Goal: Transaction & Acquisition: Download file/media

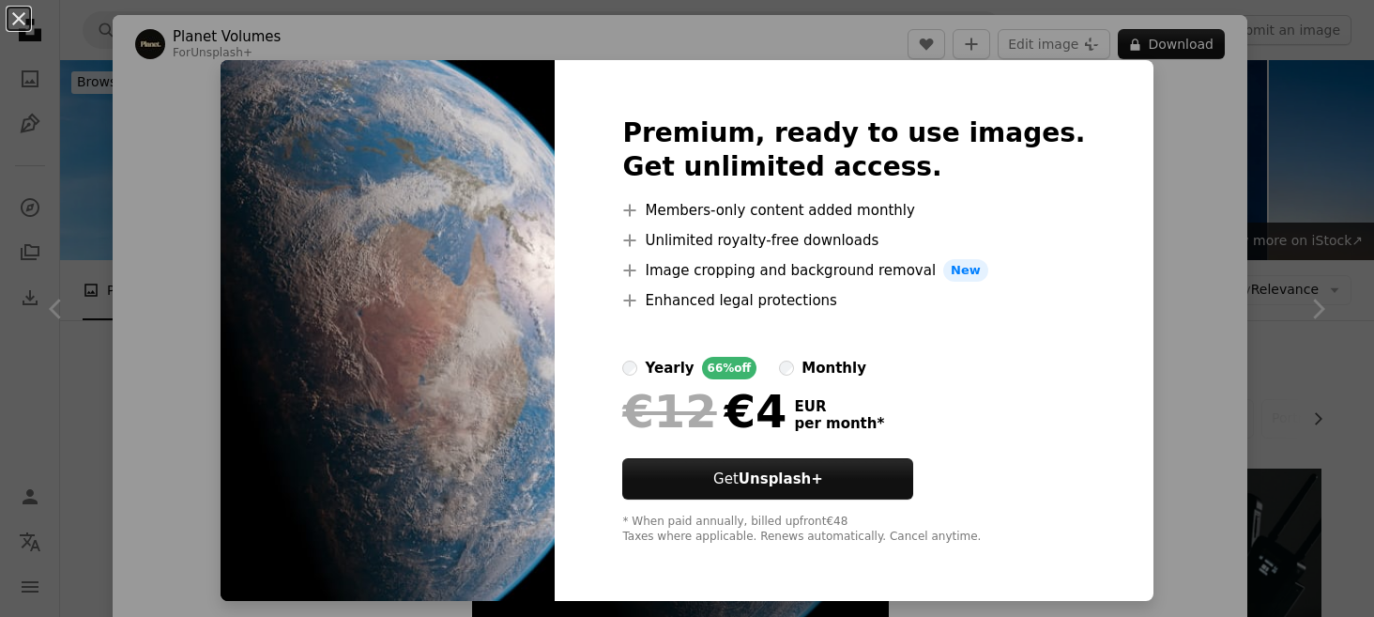
scroll to position [3379, 0]
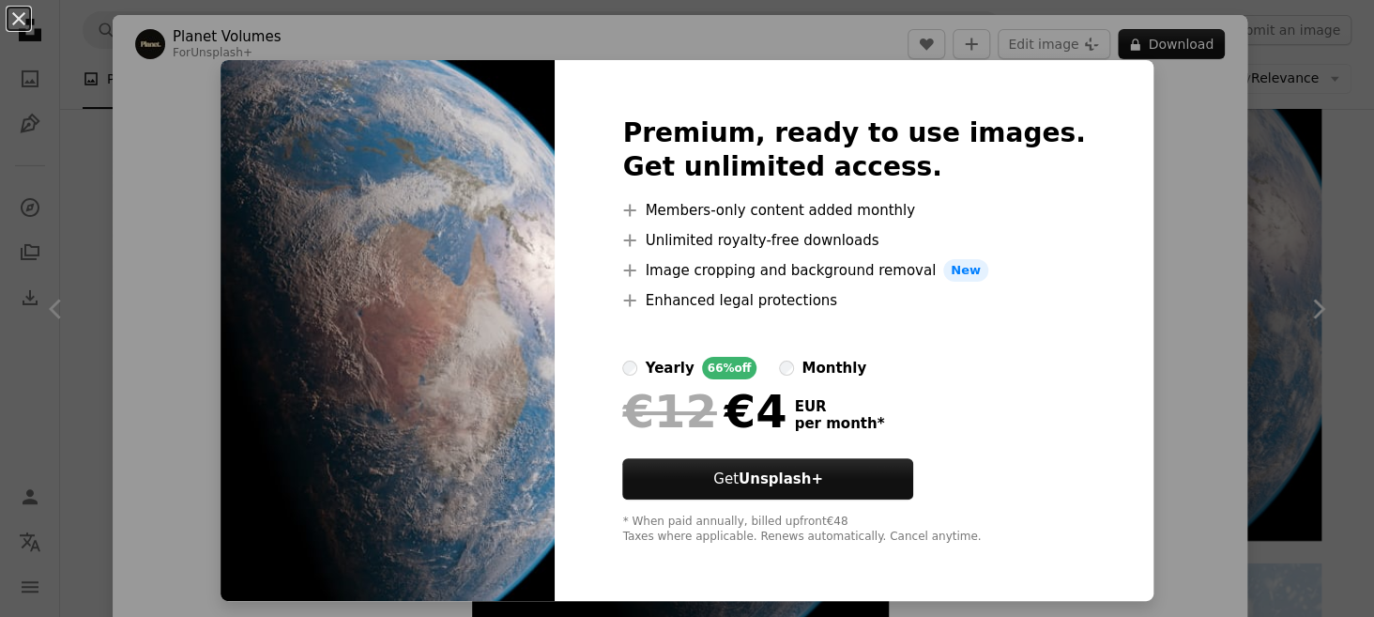
drag, startPoint x: 1076, startPoint y: 290, endPoint x: 1098, endPoint y: 279, distance: 25.2
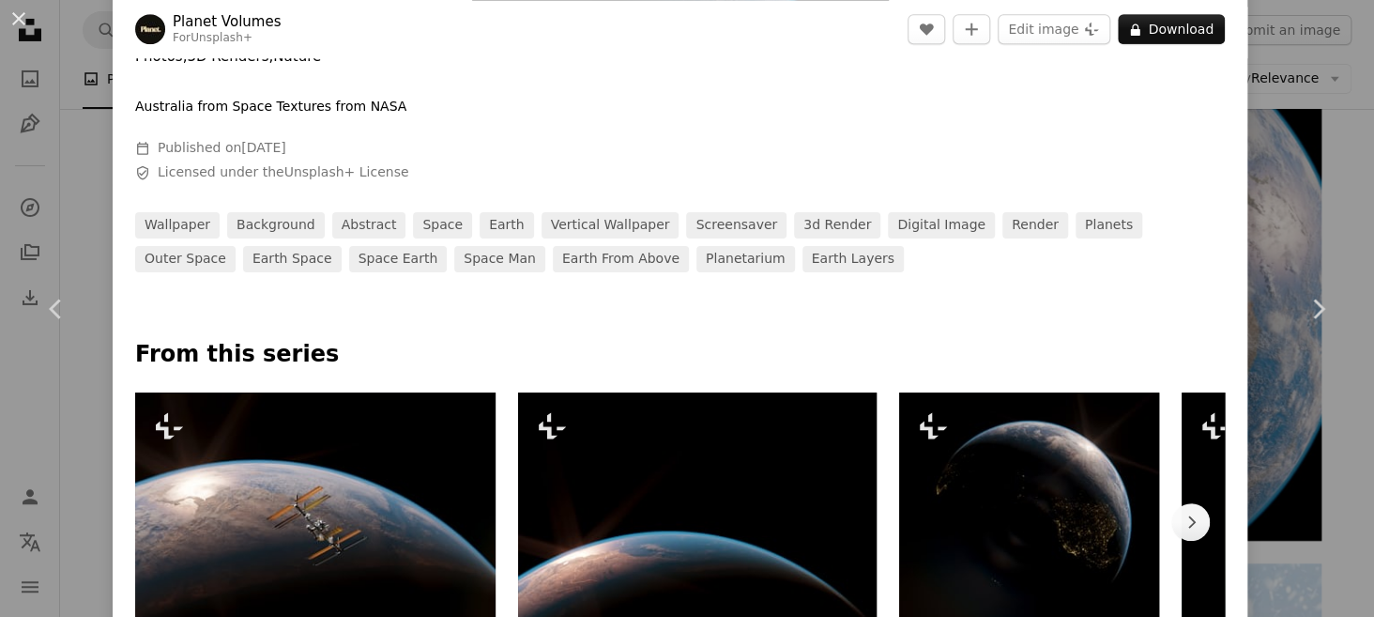
scroll to position [375, 0]
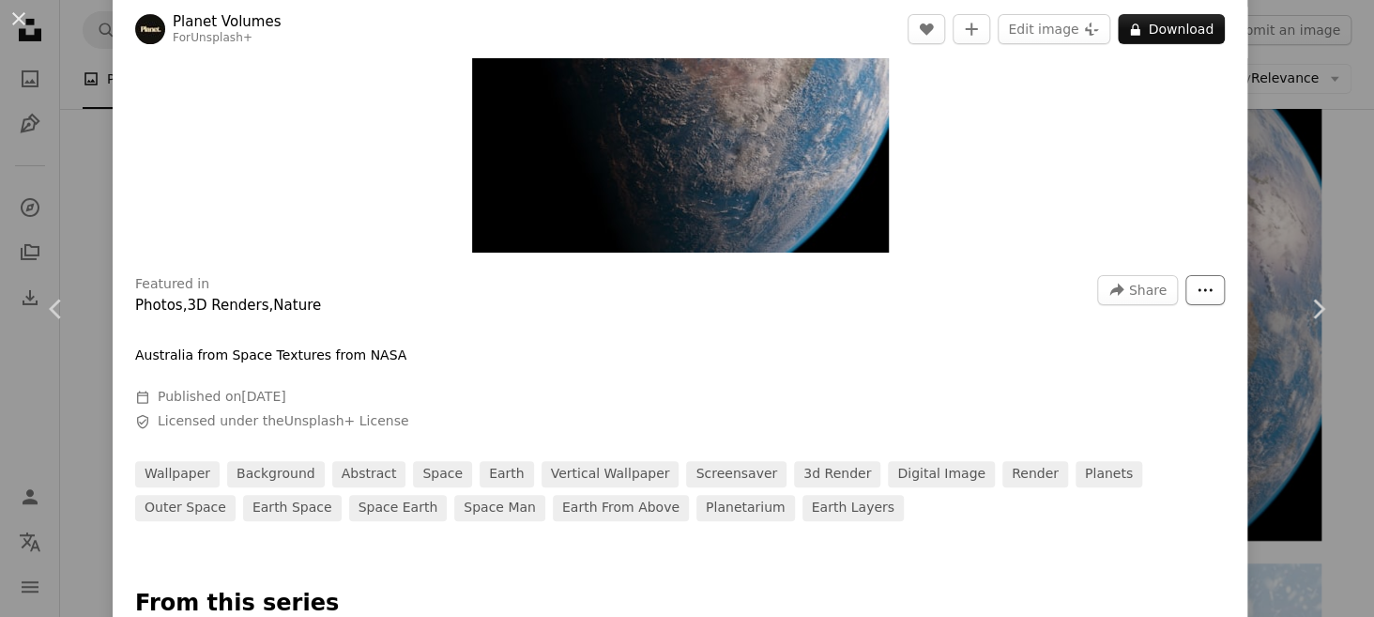
click at [1197, 294] on icon "More Actions" at bounding box center [1205, 290] width 17 height 17
click at [833, 225] on dialog "An X shape Chevron left Chevron right Planet Volumes For Unsplash+ A heart A pl…" at bounding box center [687, 308] width 1374 height 617
click at [1168, 35] on button "A lock Download" at bounding box center [1171, 29] width 107 height 30
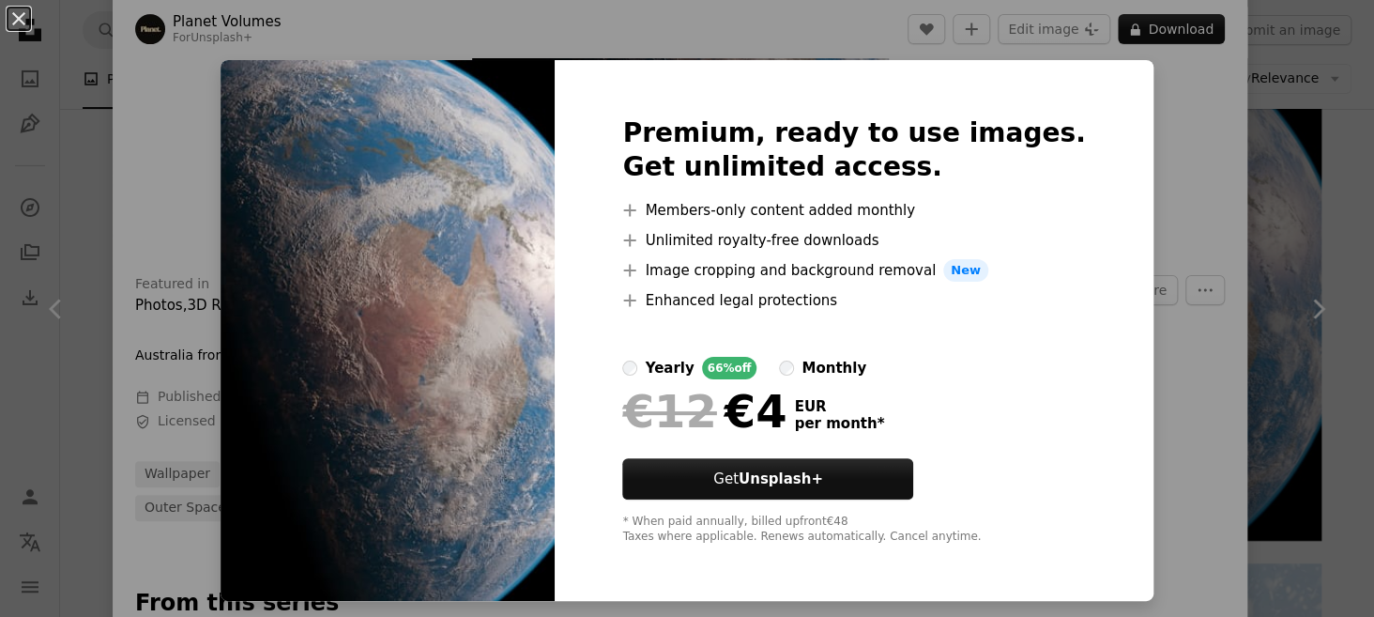
click at [1113, 188] on div "An X shape Premium, ready to use images. Get unlimited access. A plus sign Memb…" at bounding box center [687, 308] width 1374 height 617
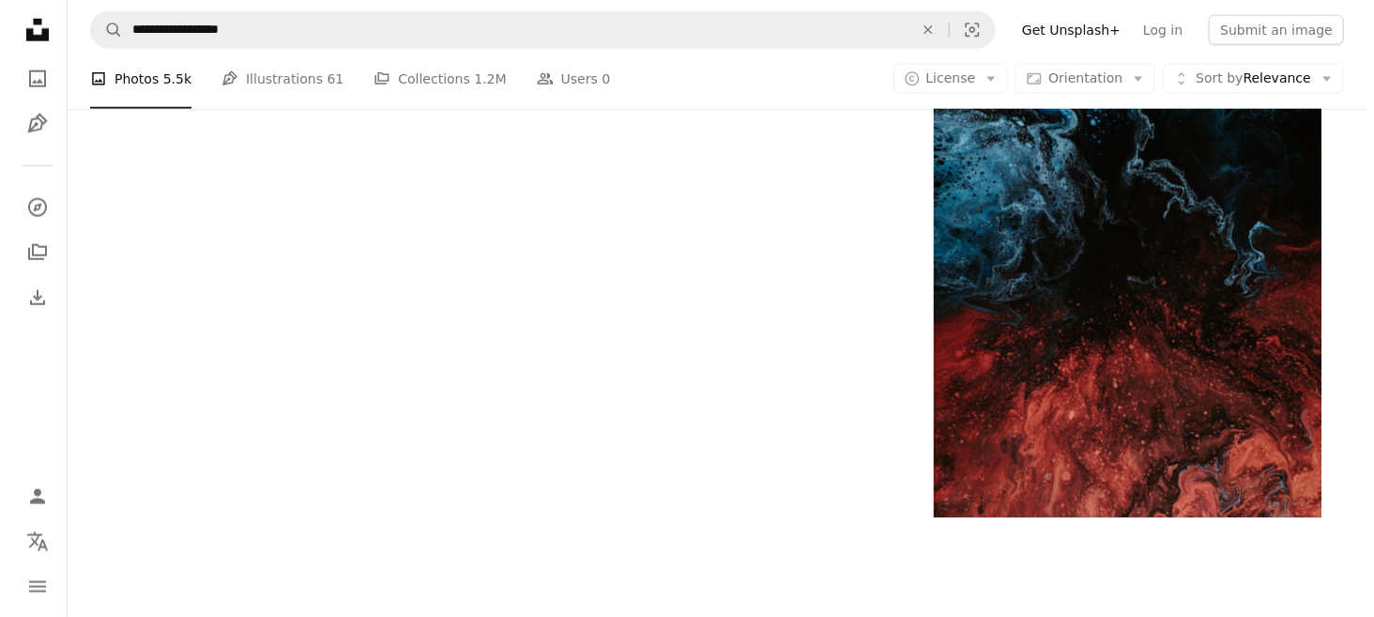
scroll to position [4505, 0]
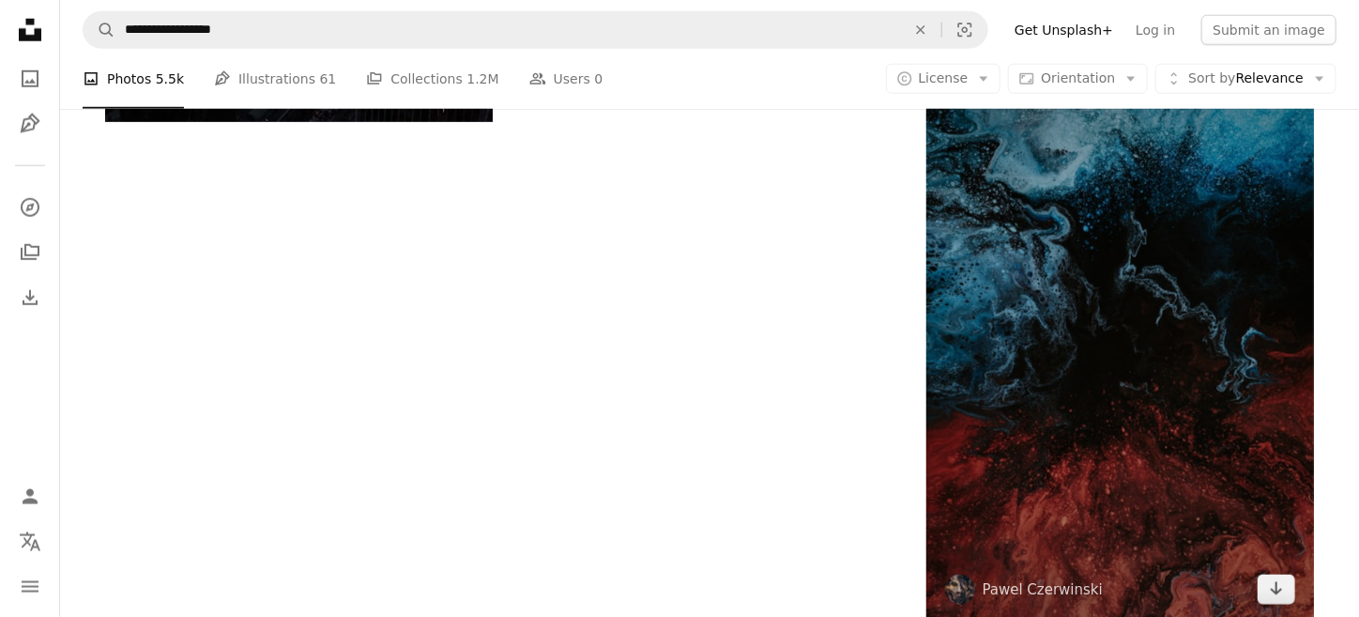
click at [1129, 292] on img at bounding box center [1120, 332] width 388 height 582
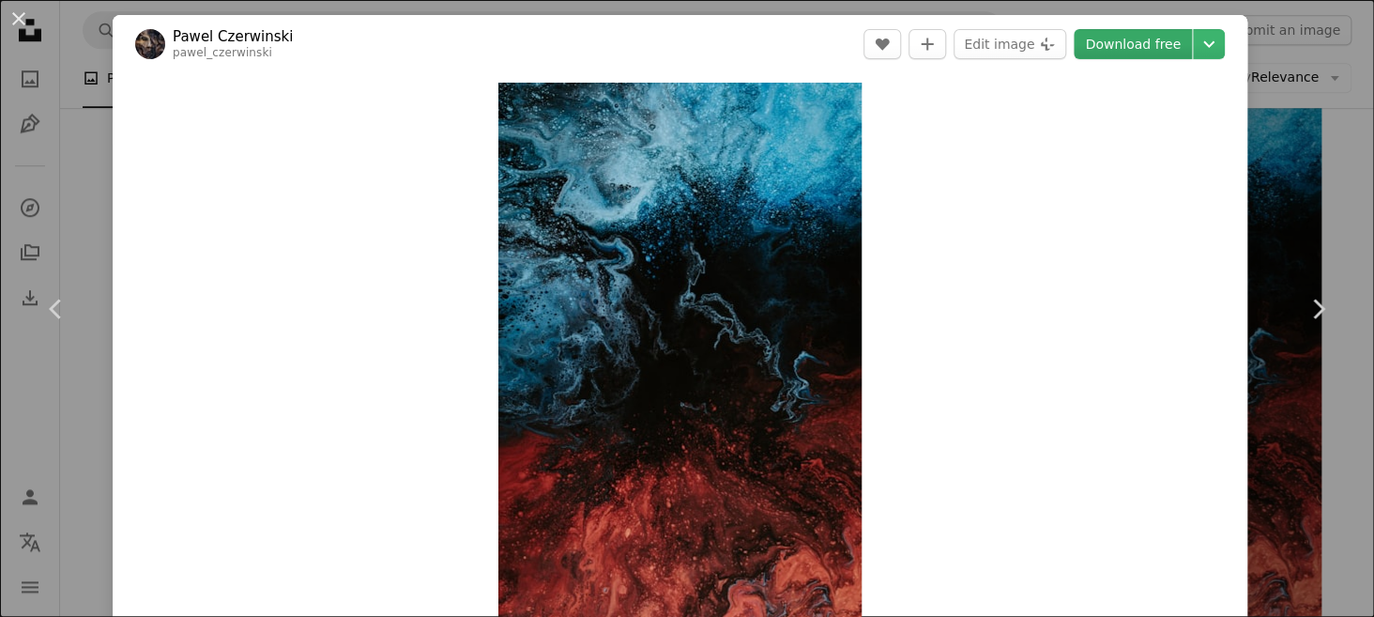
click at [1135, 38] on link "Download free" at bounding box center [1133, 44] width 118 height 30
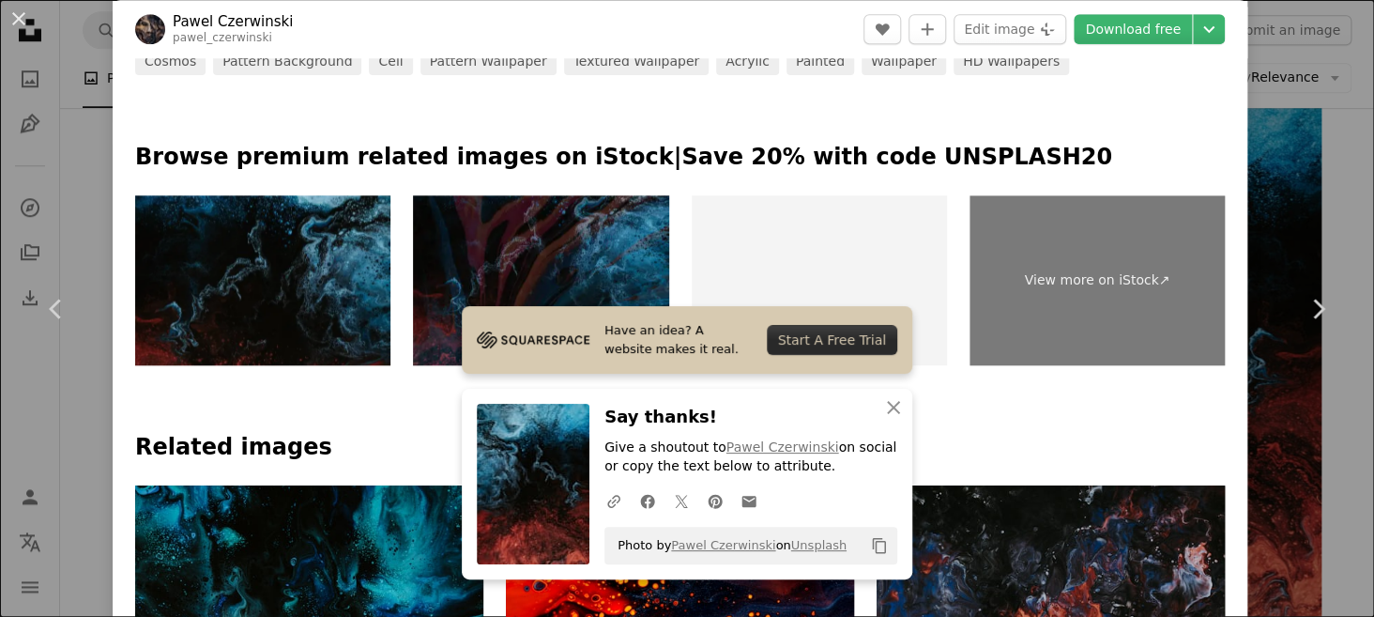
scroll to position [844, 0]
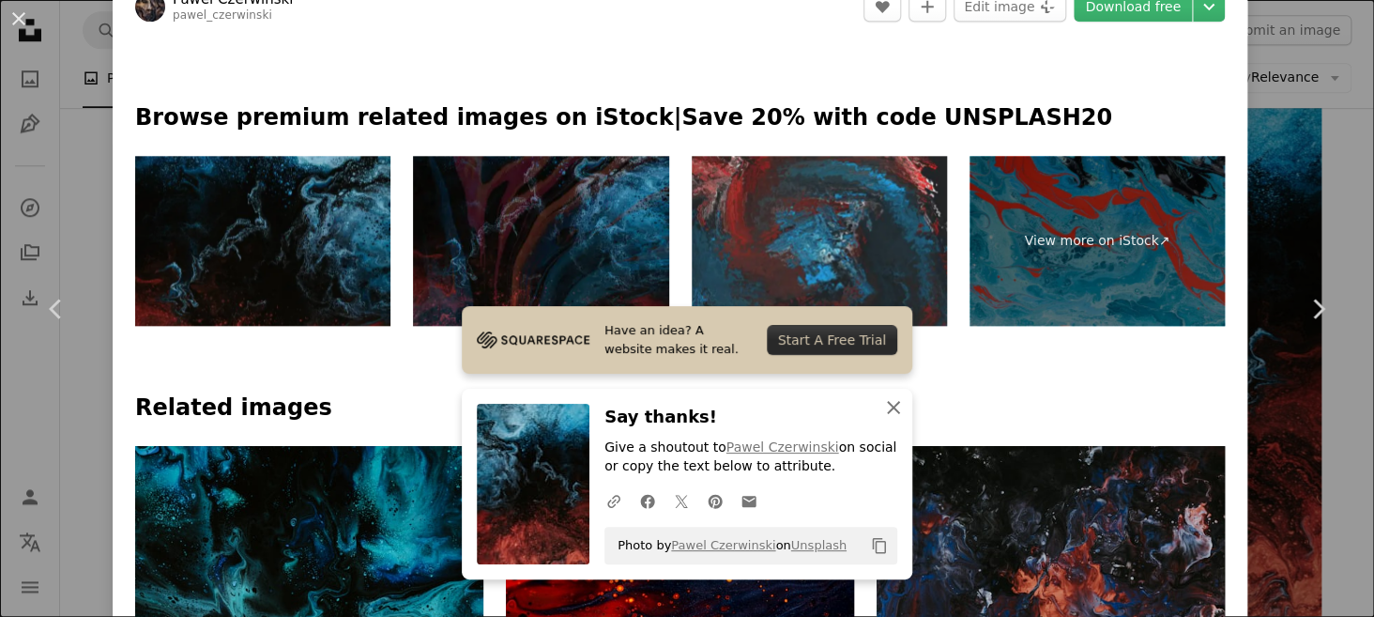
click at [885, 413] on icon "An X shape" at bounding box center [893, 407] width 23 height 23
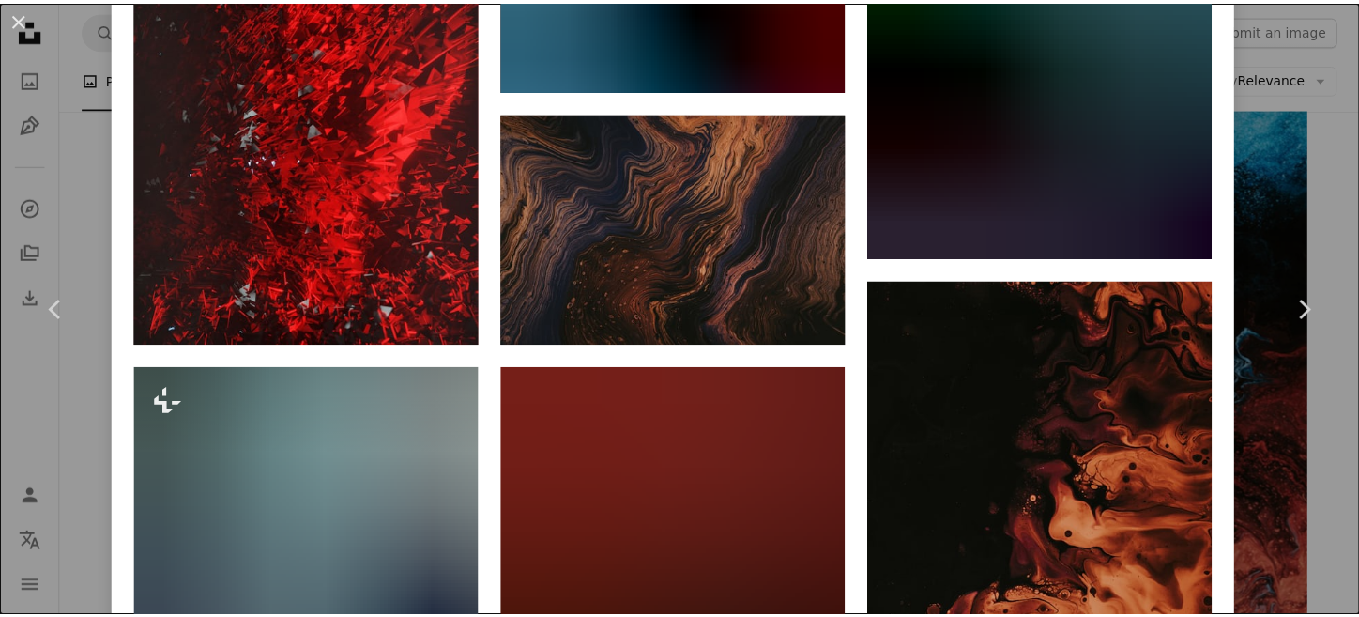
scroll to position [5444, 0]
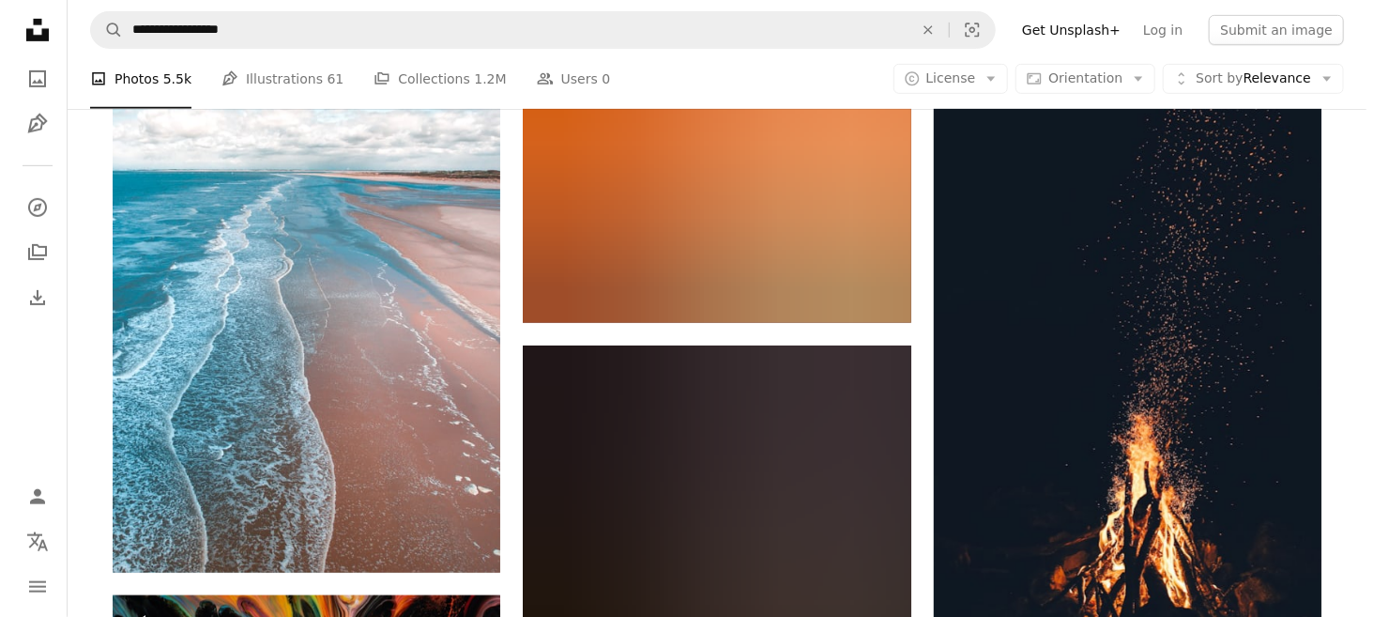
scroll to position [7602, 0]
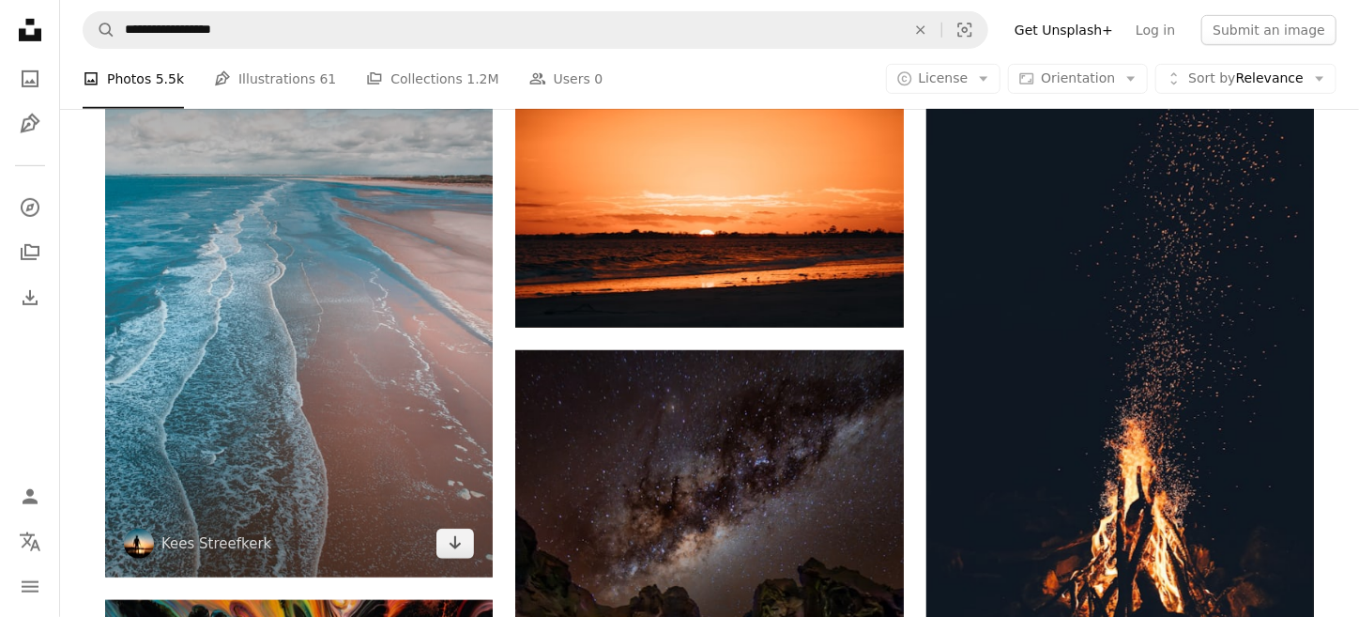
click at [333, 335] on img at bounding box center [299, 318] width 388 height 517
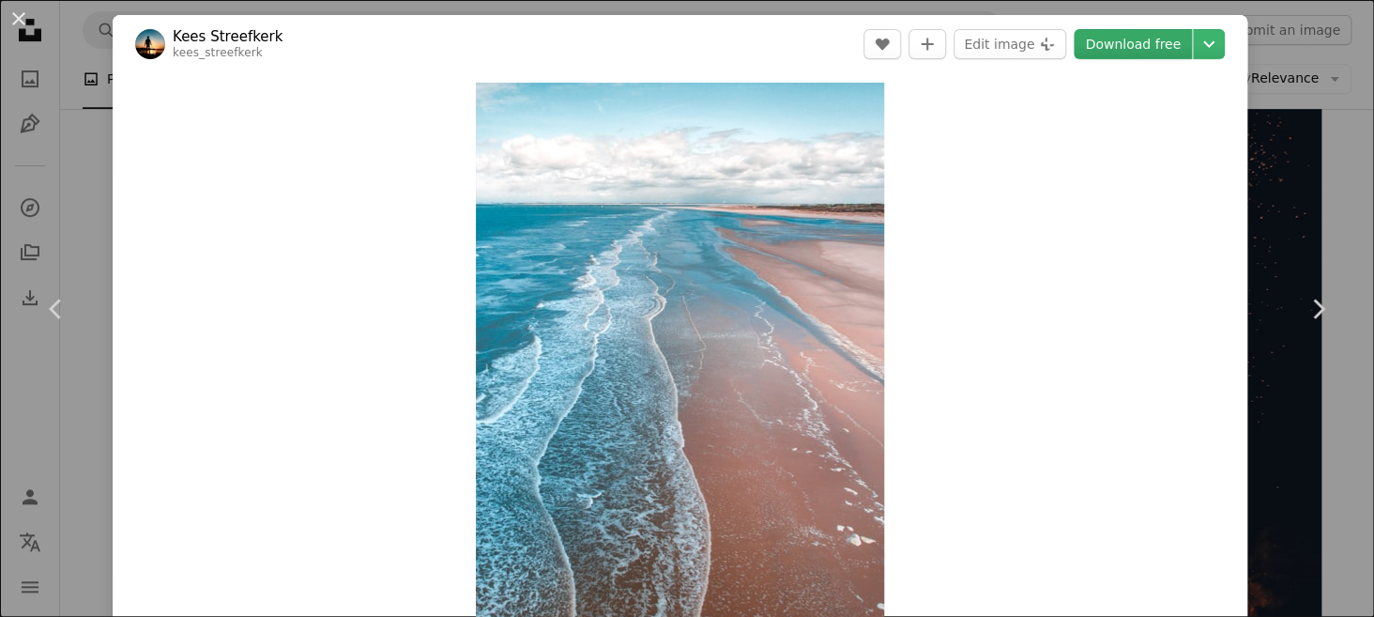
click at [1145, 33] on link "Download free" at bounding box center [1133, 44] width 118 height 30
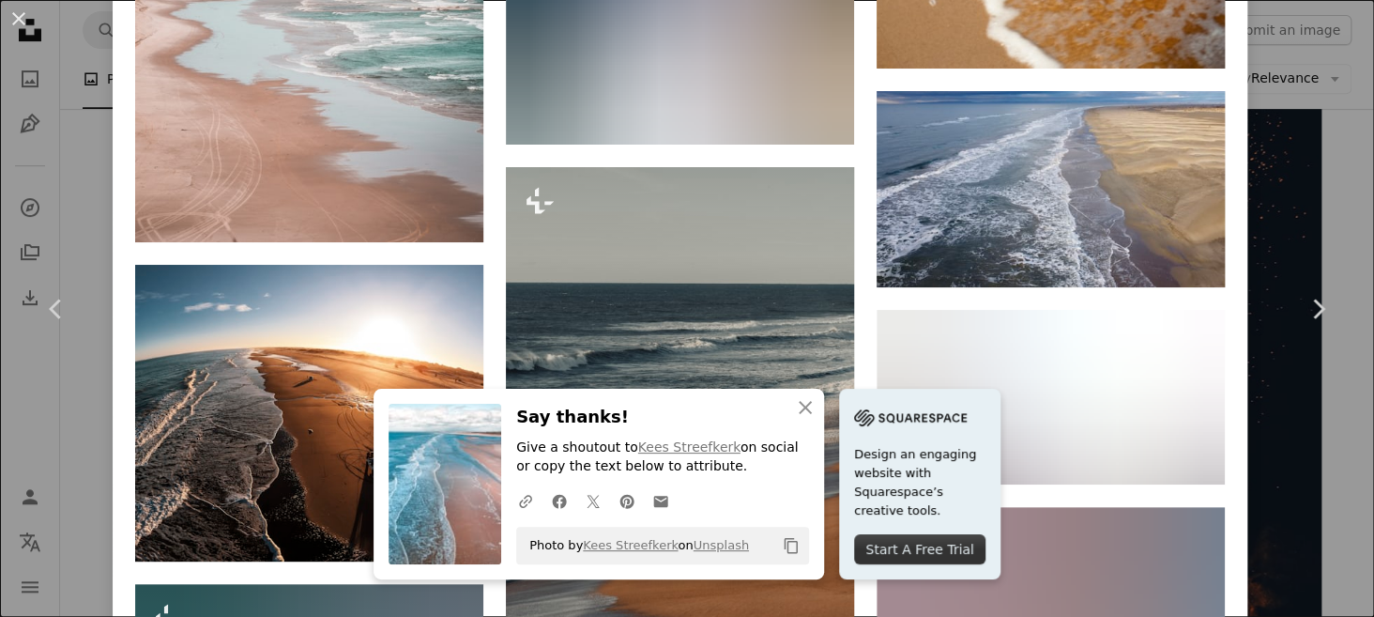
scroll to position [2440, 0]
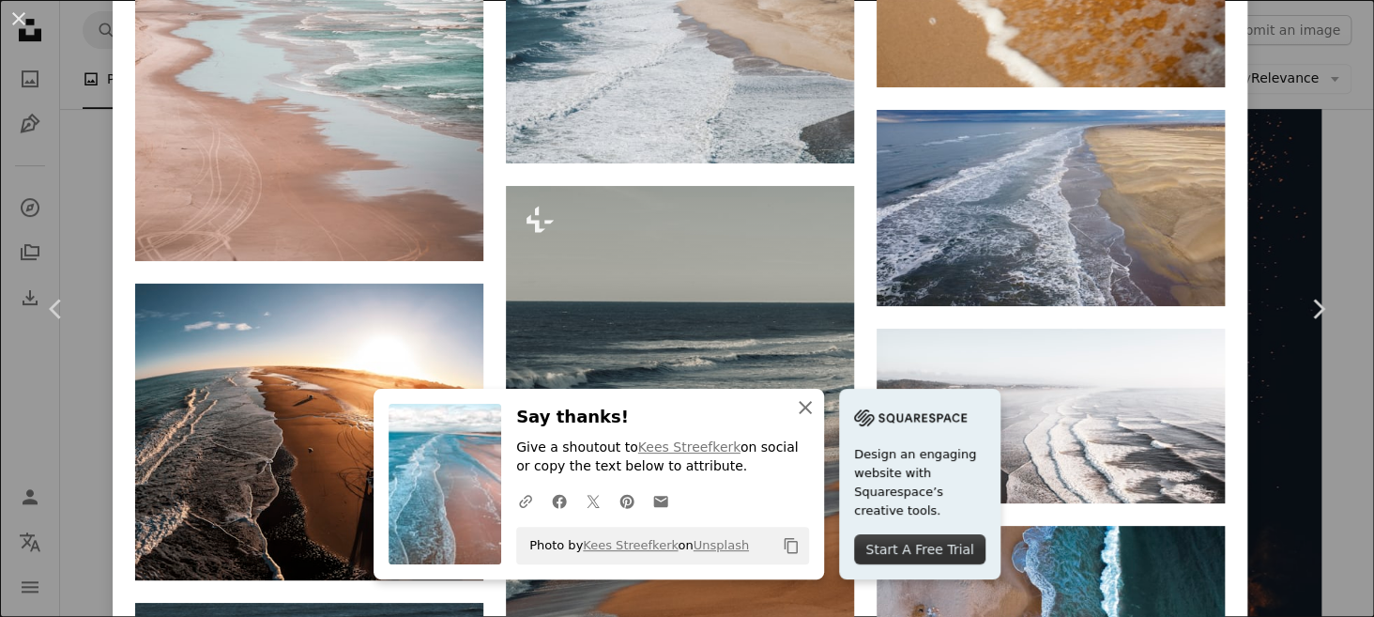
click at [799, 404] on icon "button" at bounding box center [805, 407] width 13 height 13
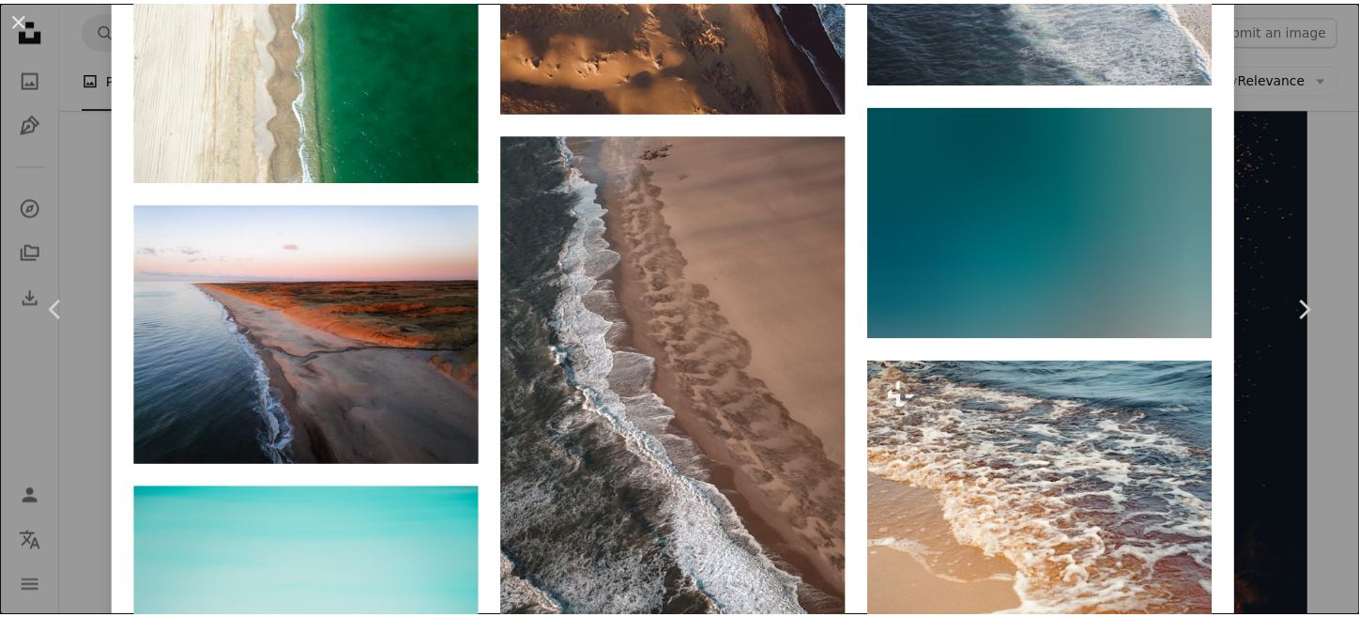
scroll to position [1690, 0]
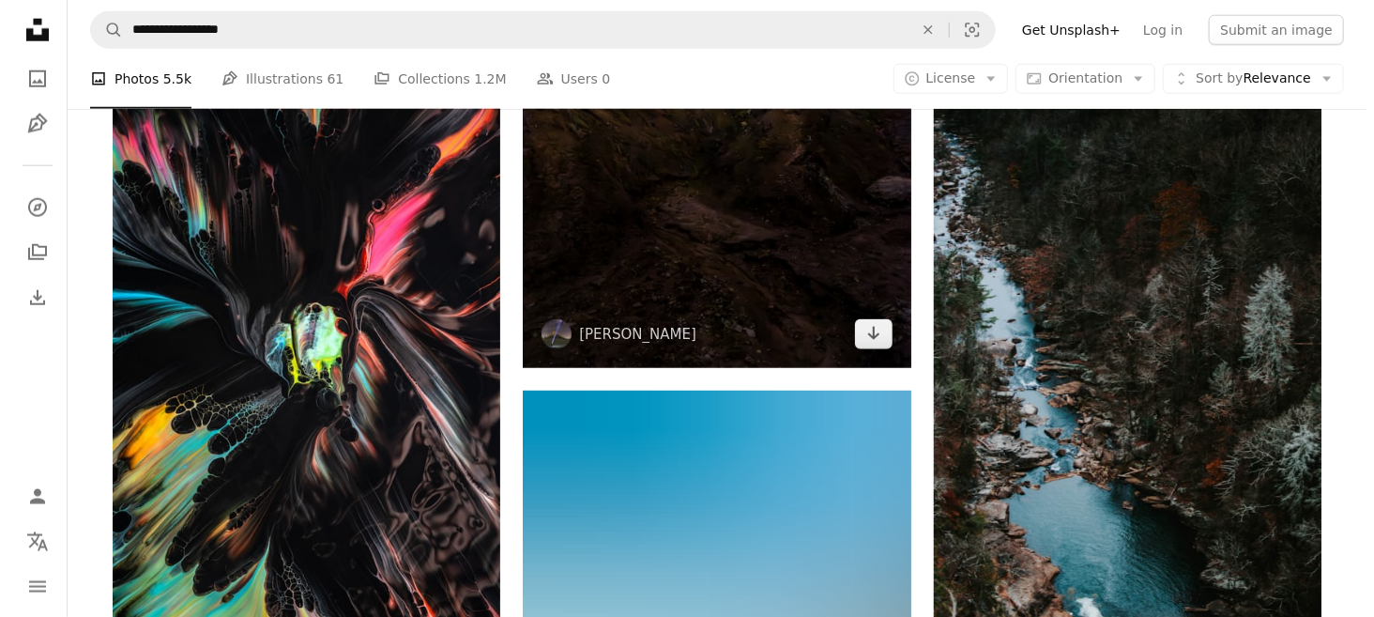
scroll to position [8260, 0]
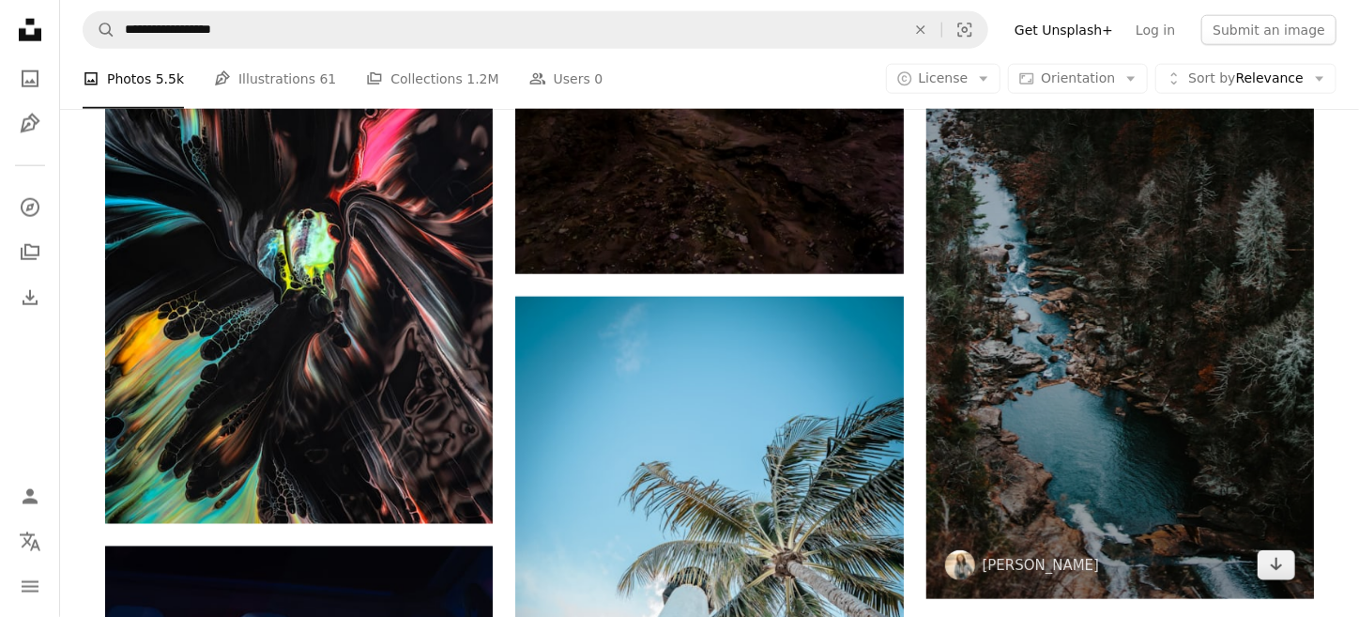
click at [1032, 268] on img at bounding box center [1120, 307] width 388 height 584
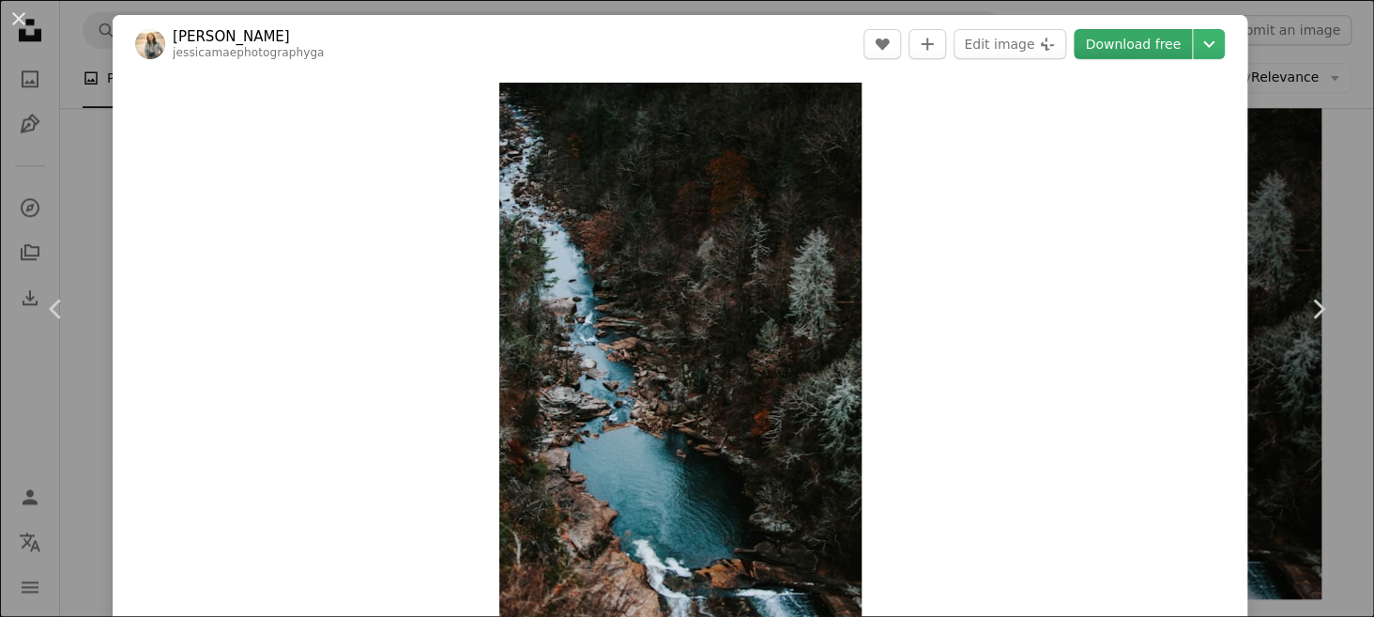
click at [1132, 51] on link "Download free" at bounding box center [1133, 44] width 118 height 30
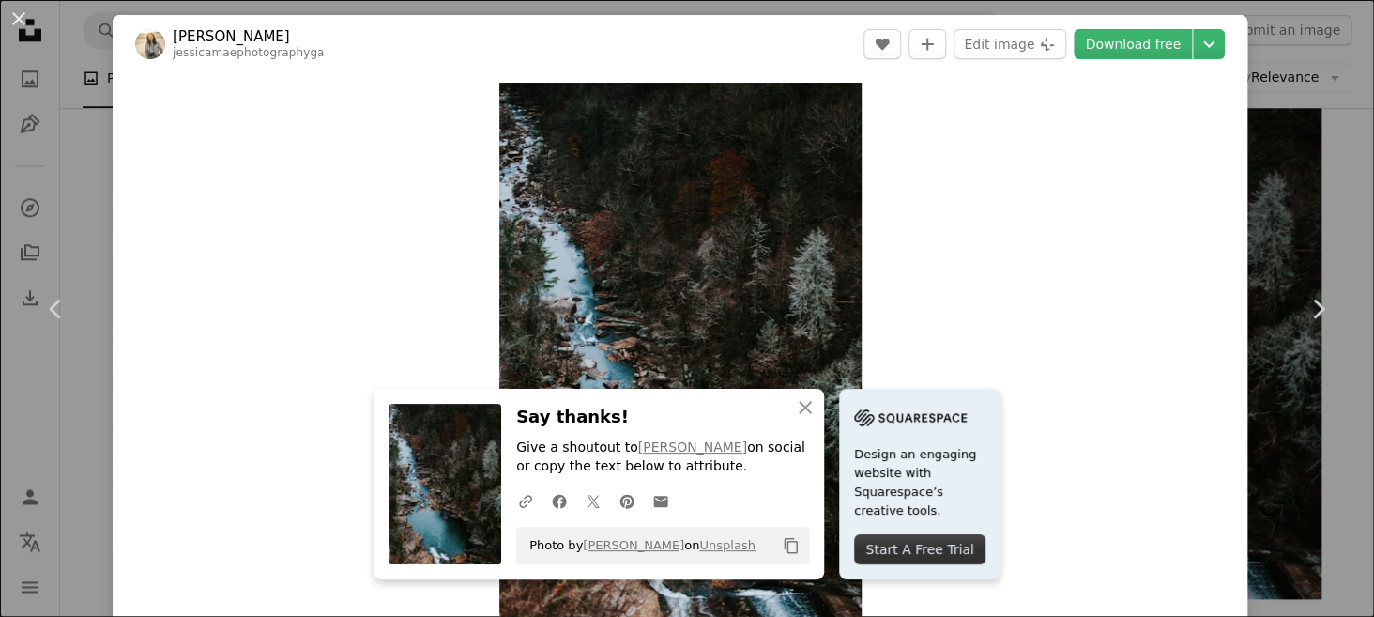
scroll to position [468, 0]
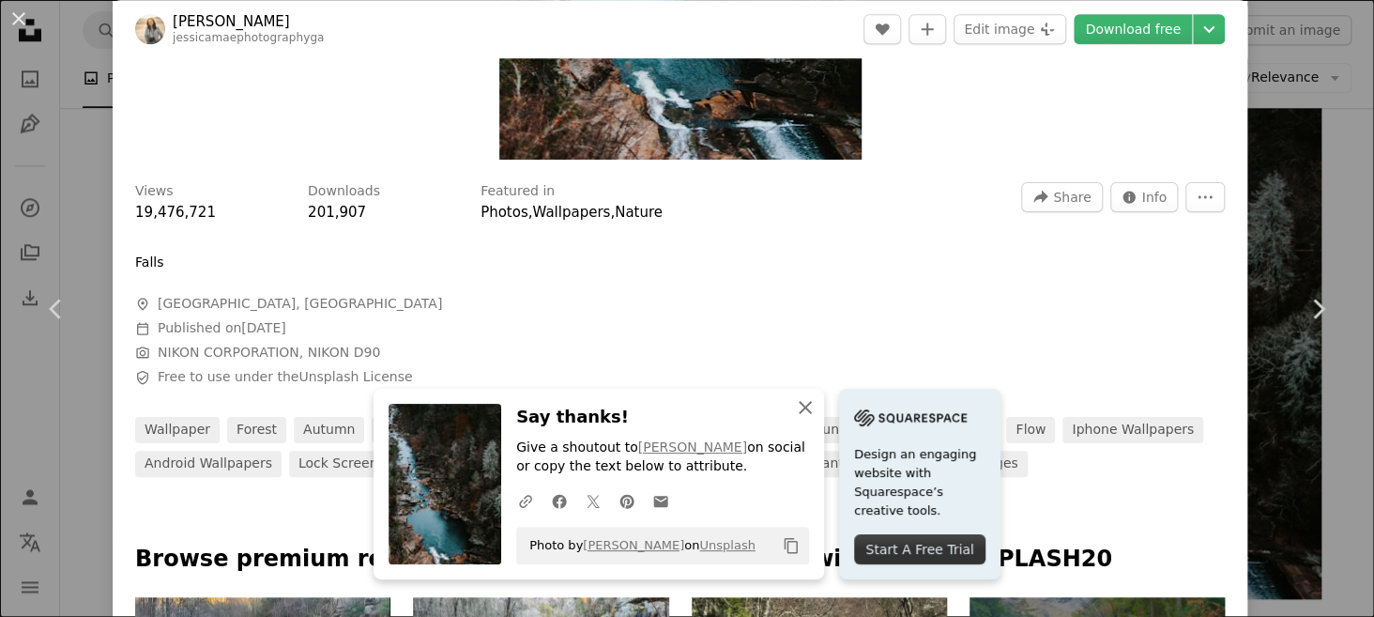
click at [794, 410] on icon "An X shape" at bounding box center [805, 407] width 23 height 23
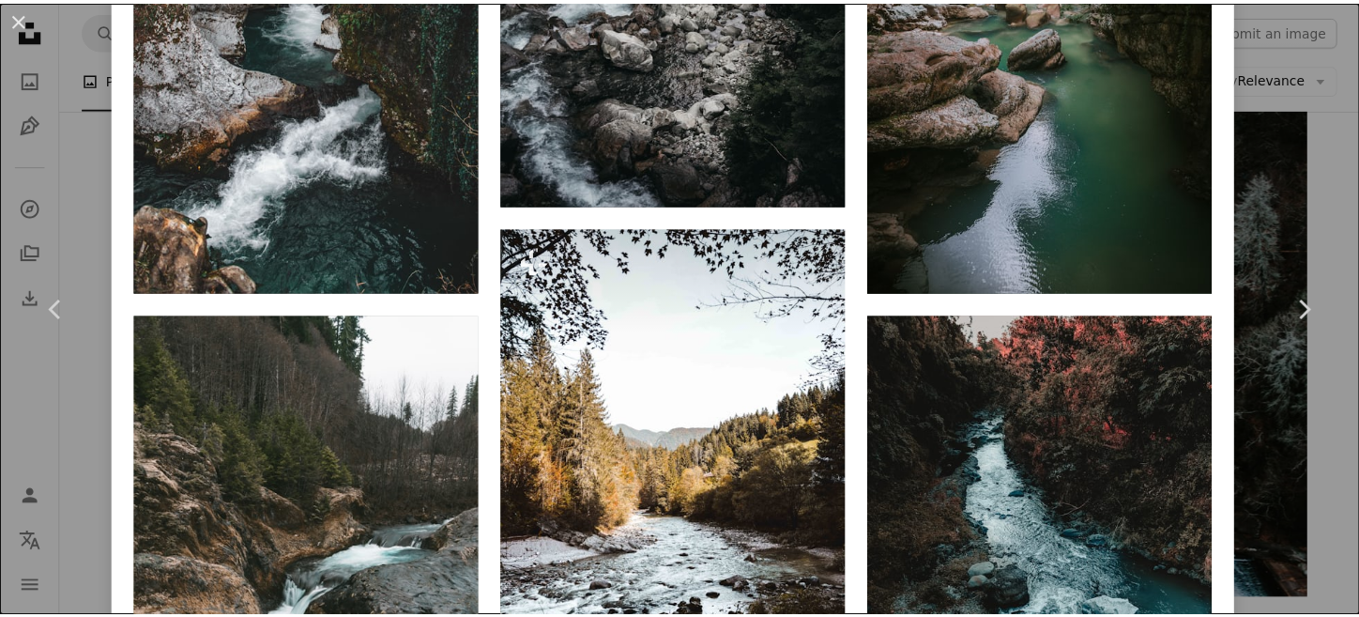
scroll to position [1595, 0]
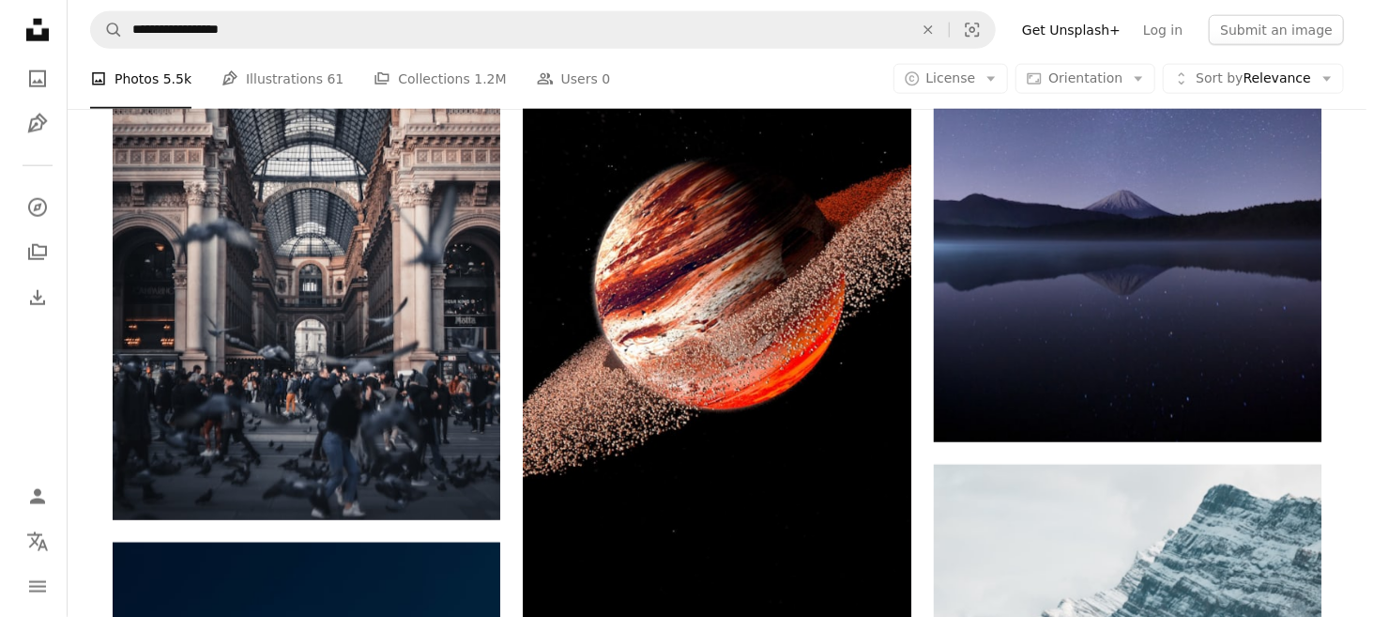
scroll to position [1146, 0]
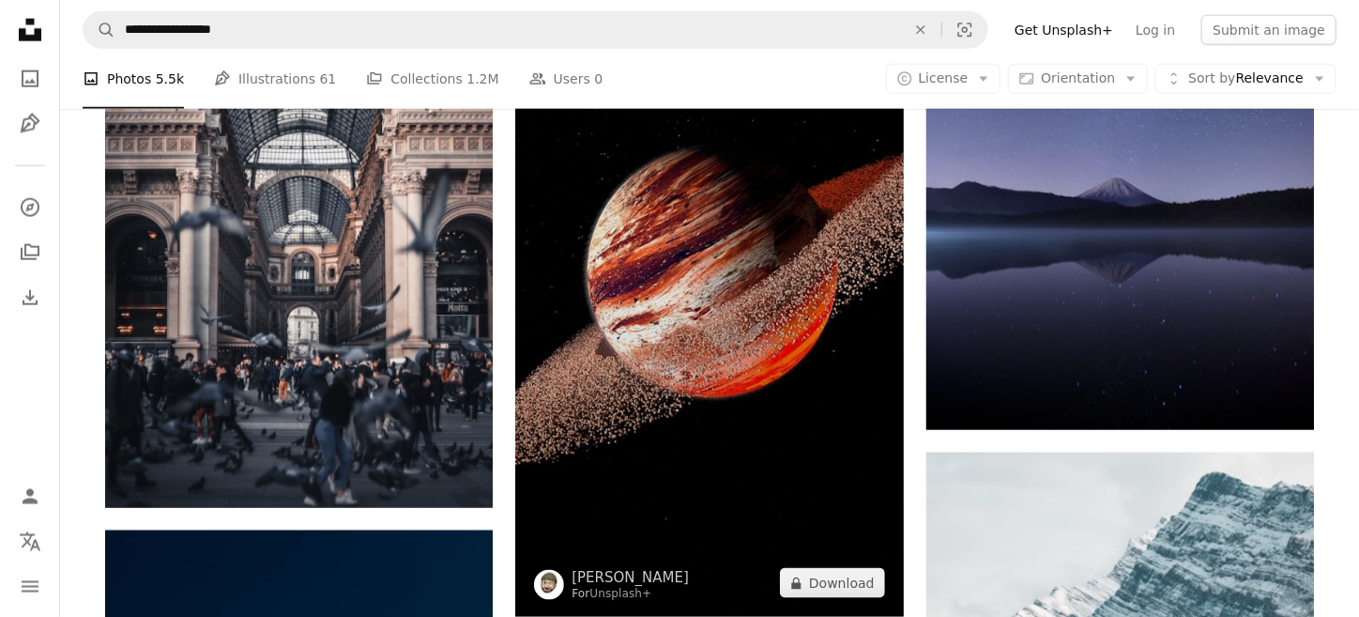
click at [802, 329] on img at bounding box center [709, 272] width 388 height 690
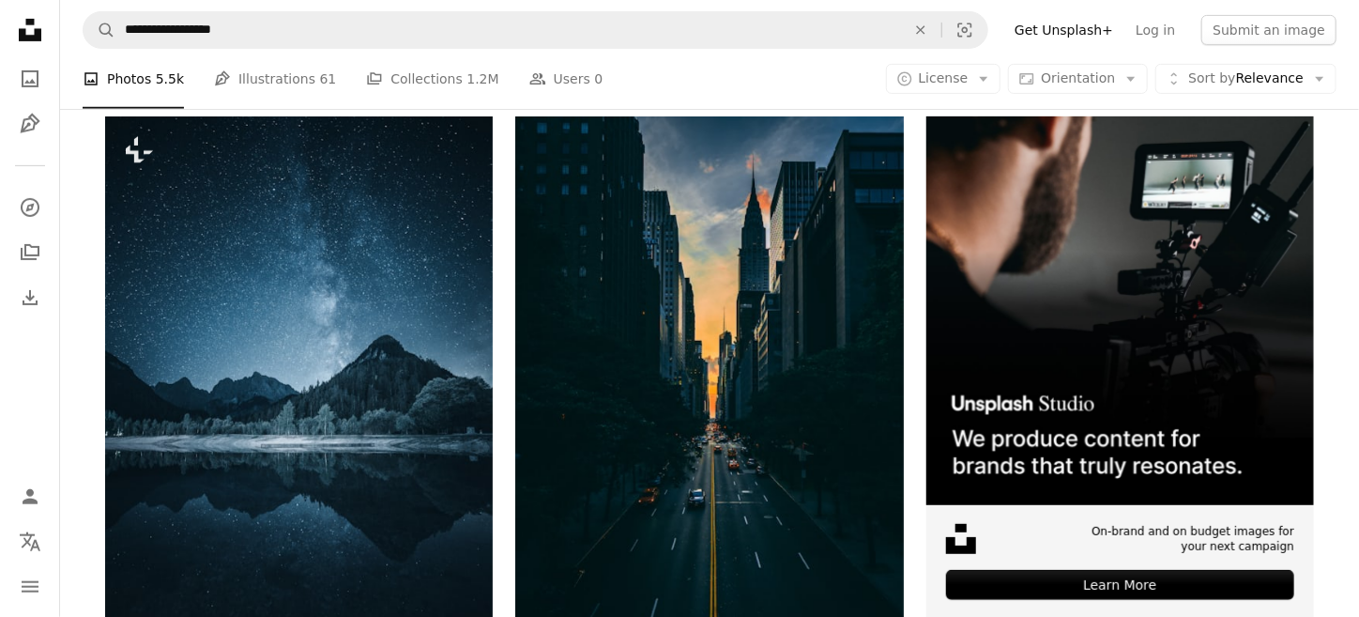
scroll to position [301, 0]
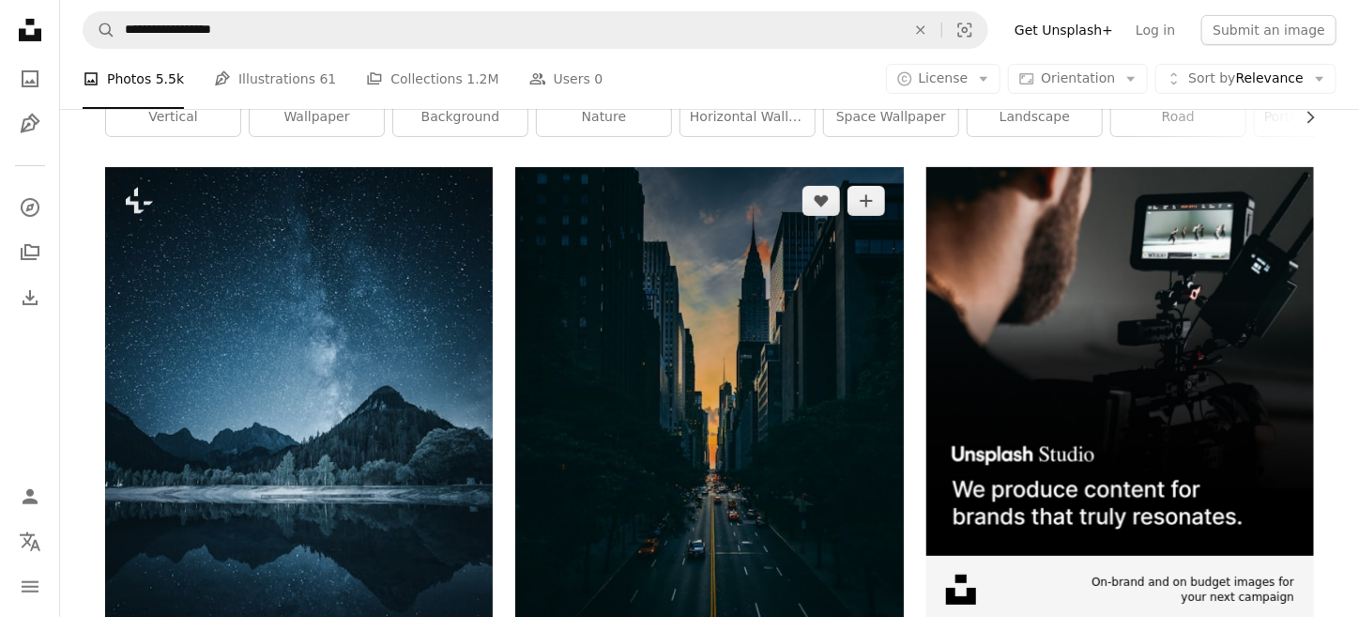
click at [802, 351] on img at bounding box center [709, 458] width 388 height 582
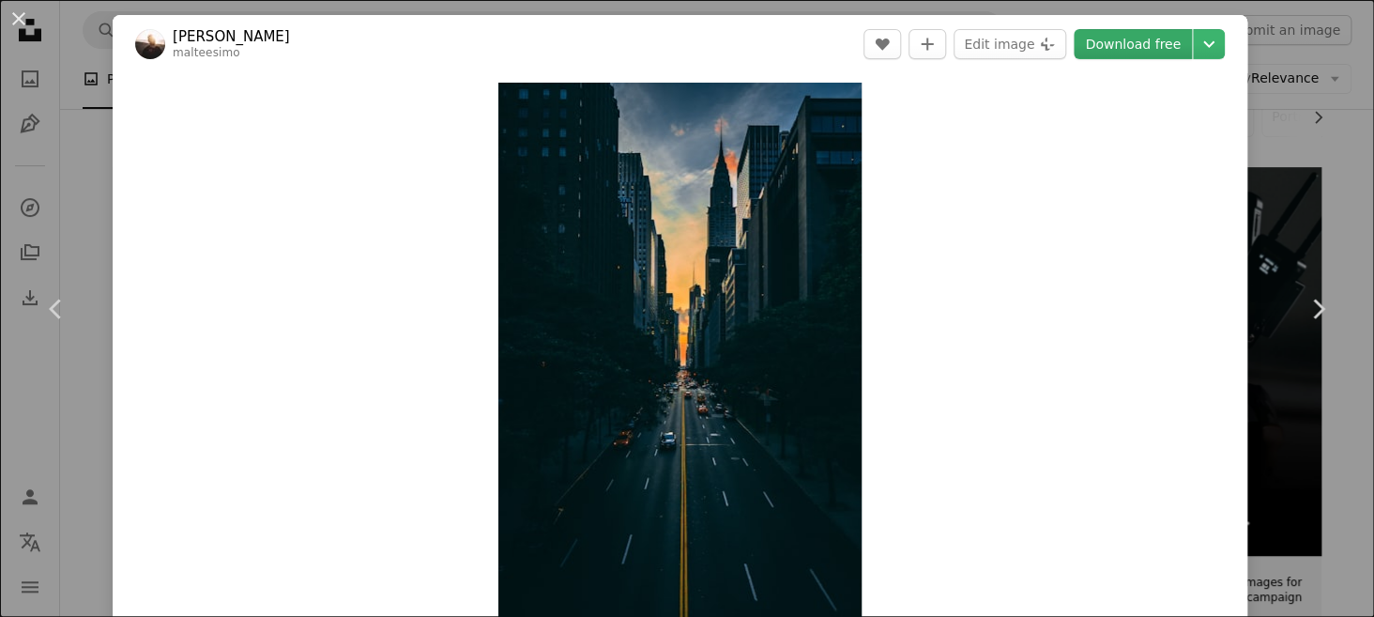
click at [1129, 44] on link "Download free" at bounding box center [1133, 44] width 118 height 30
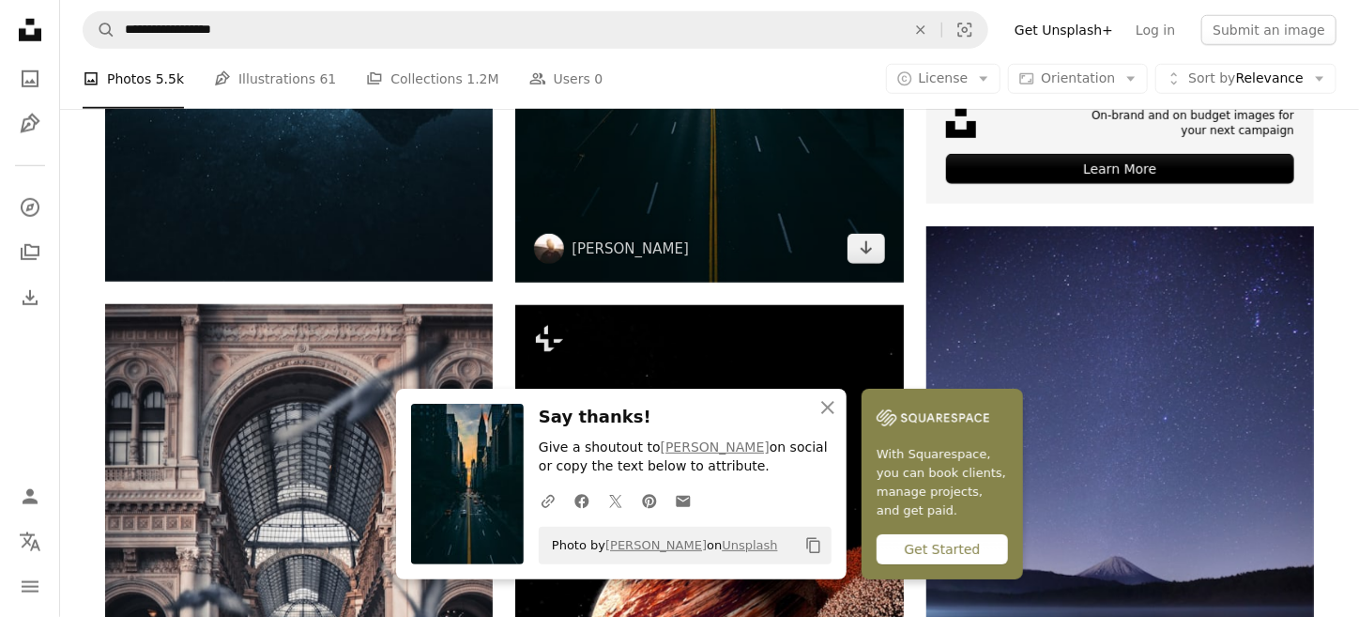
scroll to position [771, 0]
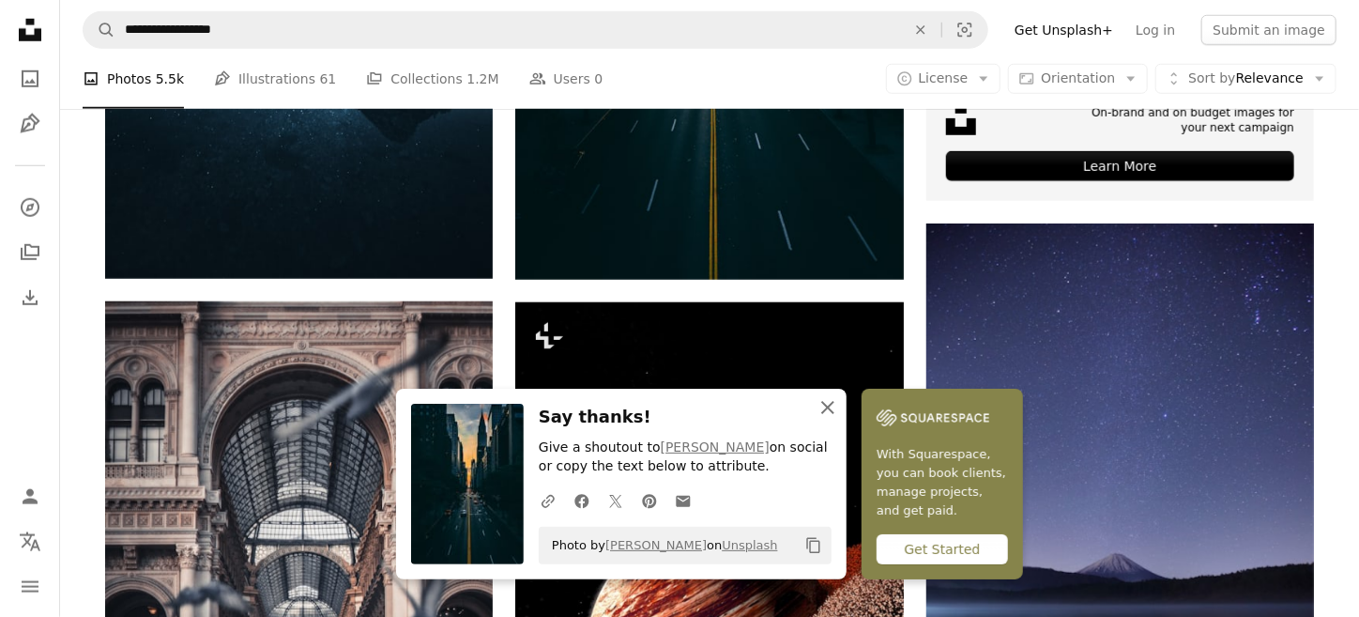
click at [829, 406] on icon "button" at bounding box center [827, 407] width 13 height 13
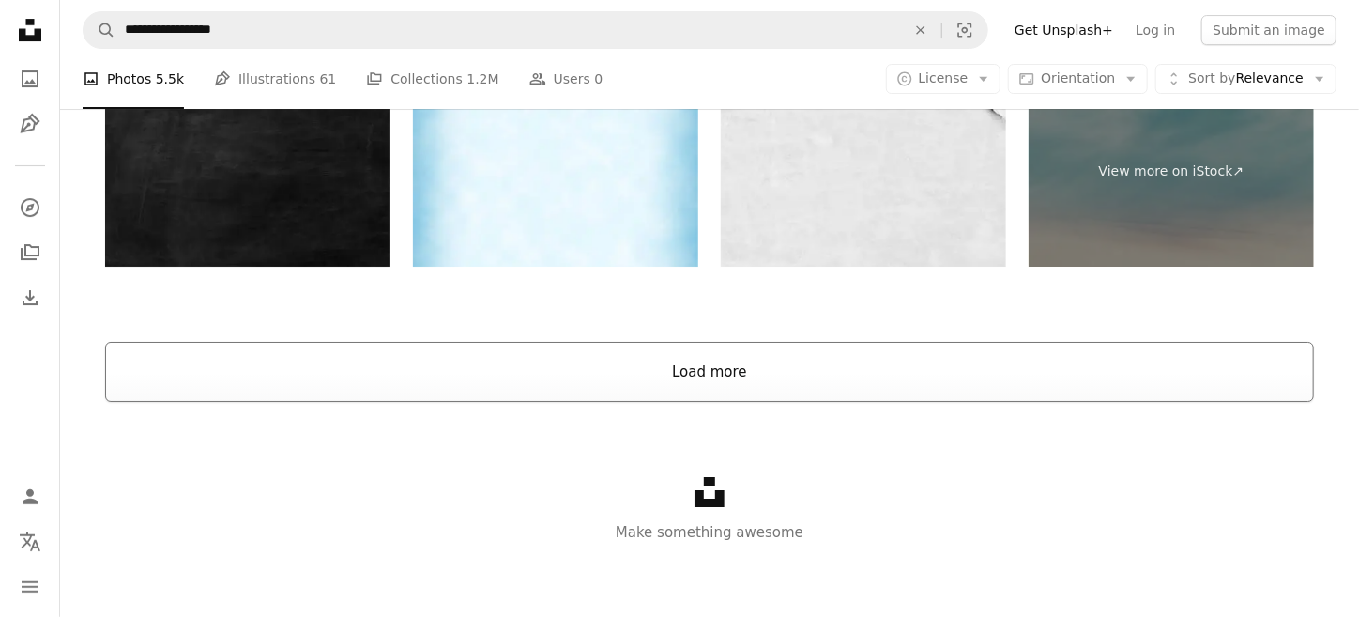
click at [730, 367] on button "Load more" at bounding box center [709, 372] width 1209 height 60
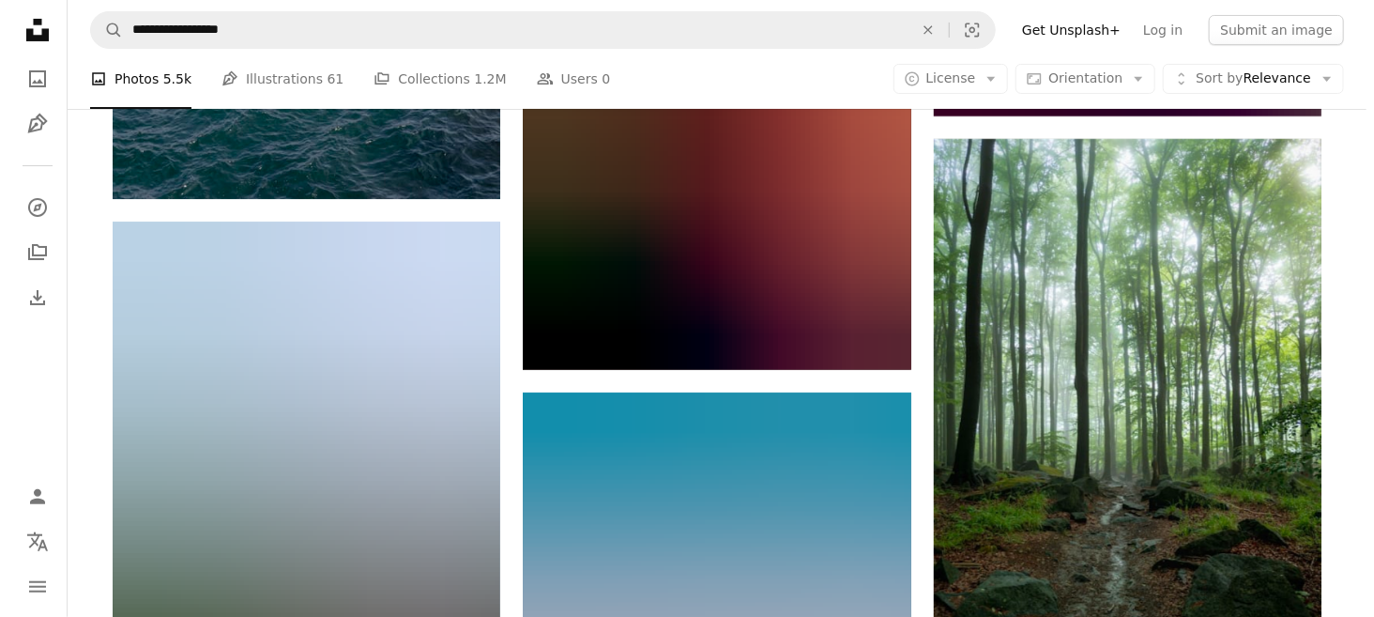
scroll to position [28741, 0]
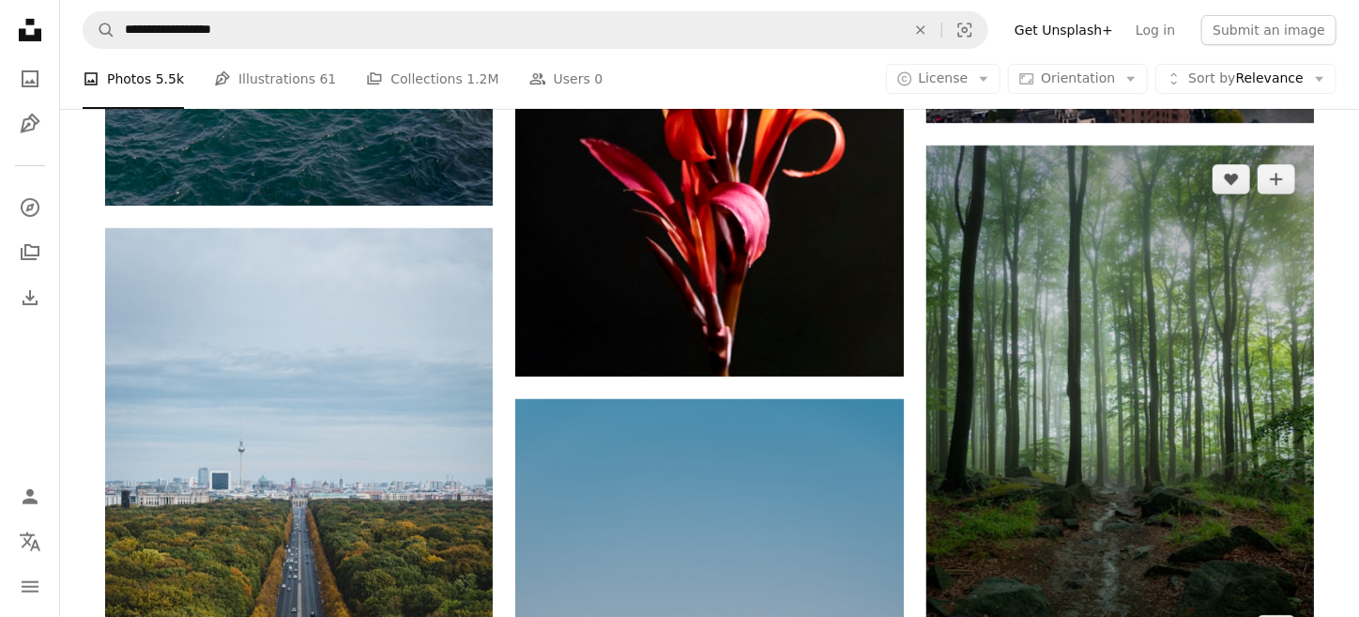
click at [1099, 300] on img at bounding box center [1120, 404] width 388 height 518
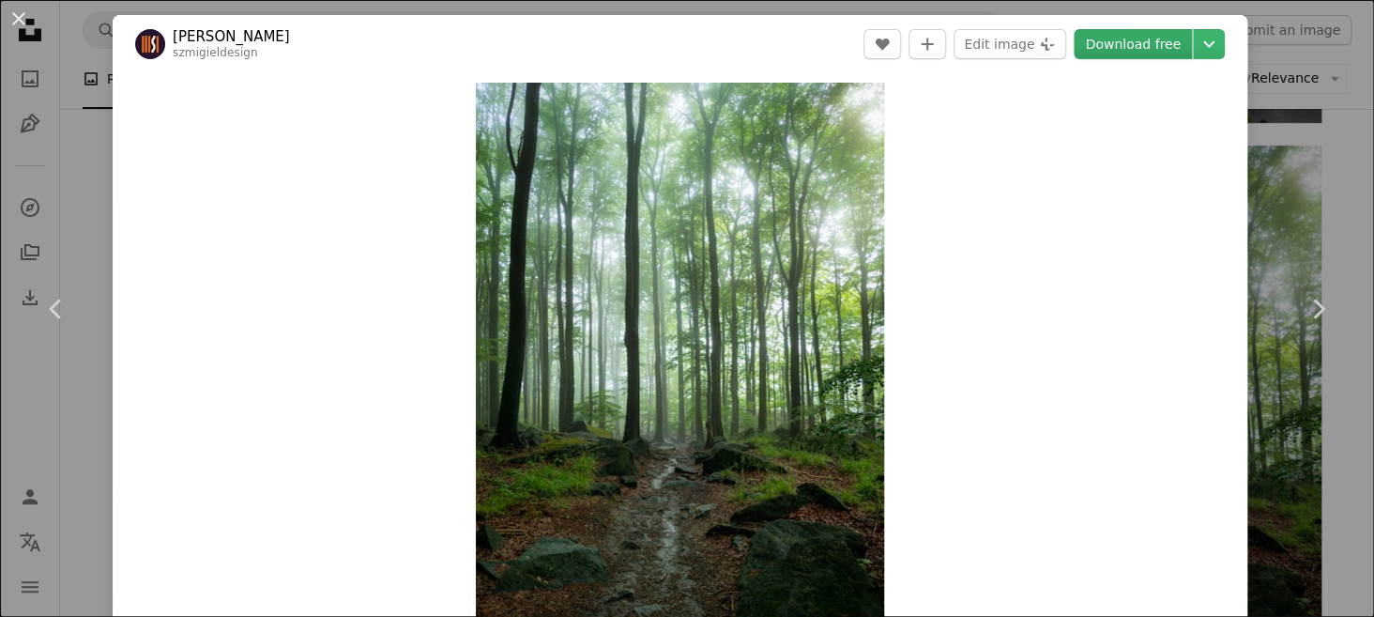
click at [1112, 47] on link "Download free" at bounding box center [1133, 44] width 118 height 30
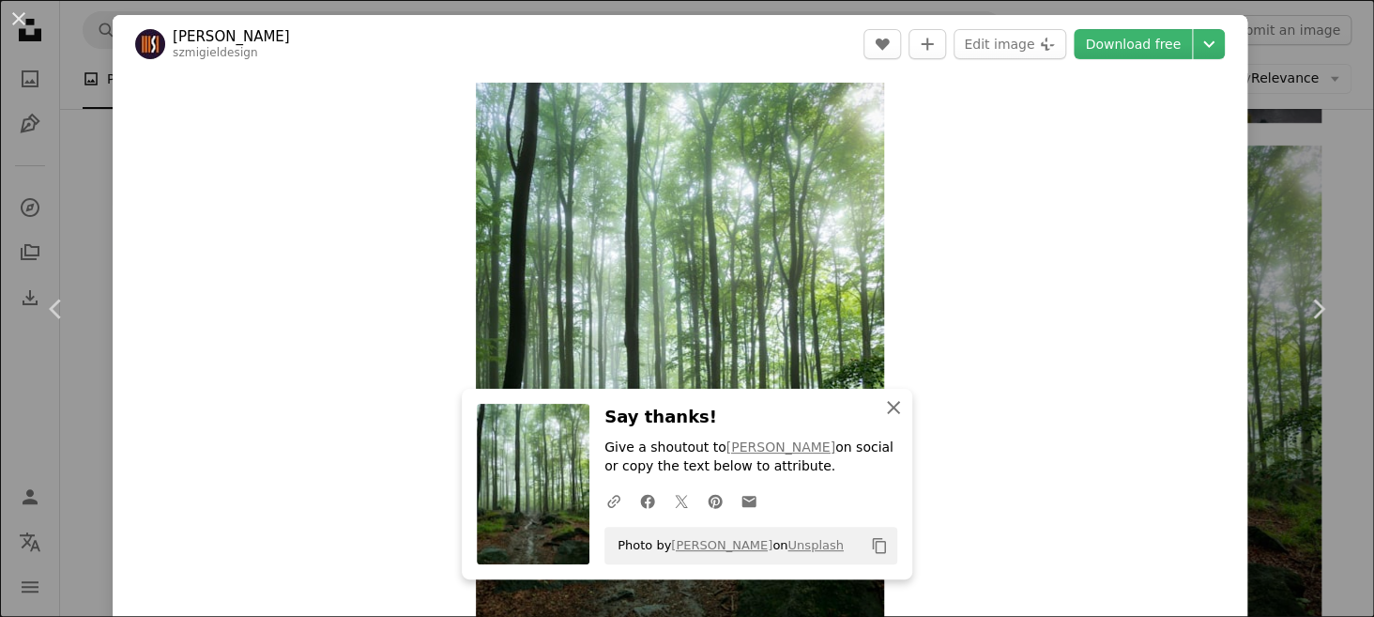
click at [882, 407] on icon "An X shape" at bounding box center [893, 407] width 23 height 23
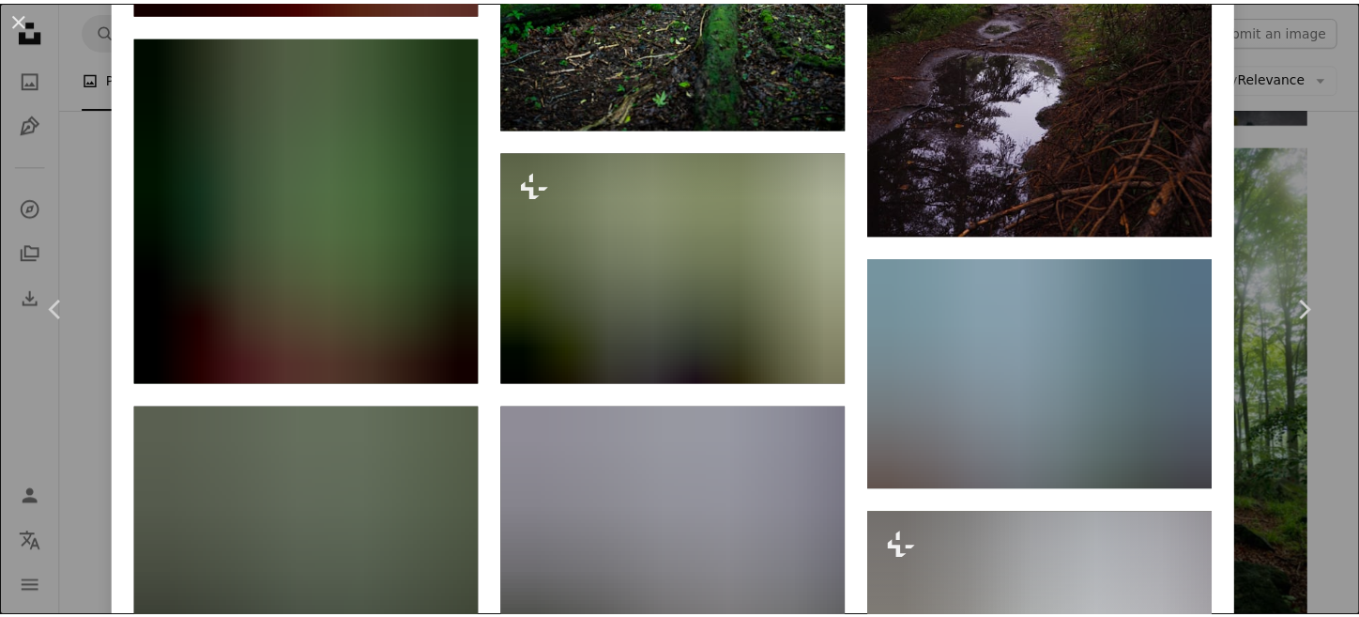
scroll to position [3191, 0]
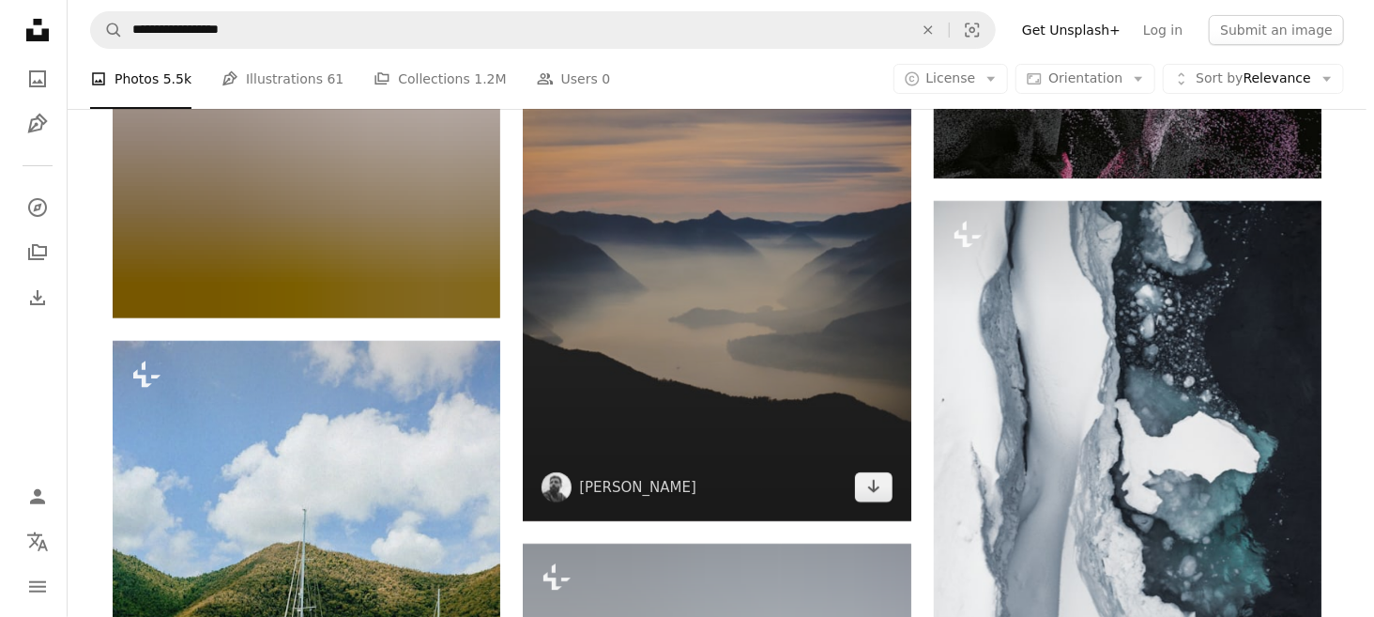
scroll to position [31933, 0]
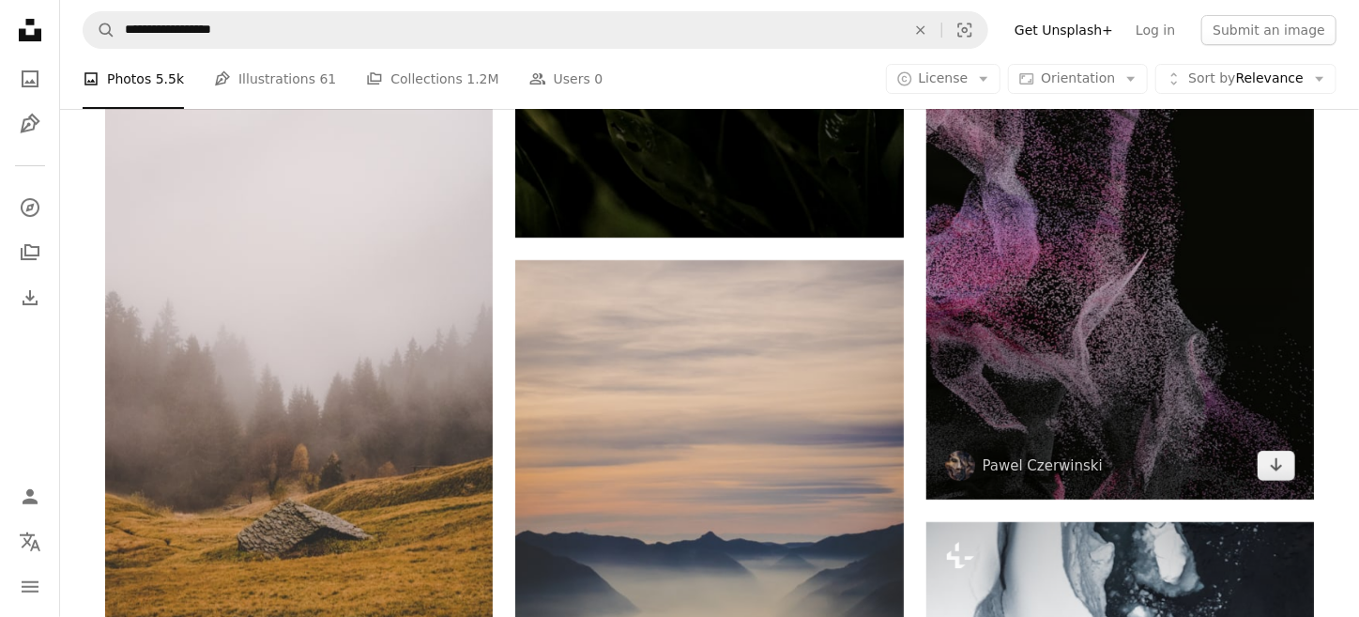
click at [1063, 250] on img at bounding box center [1120, 208] width 388 height 582
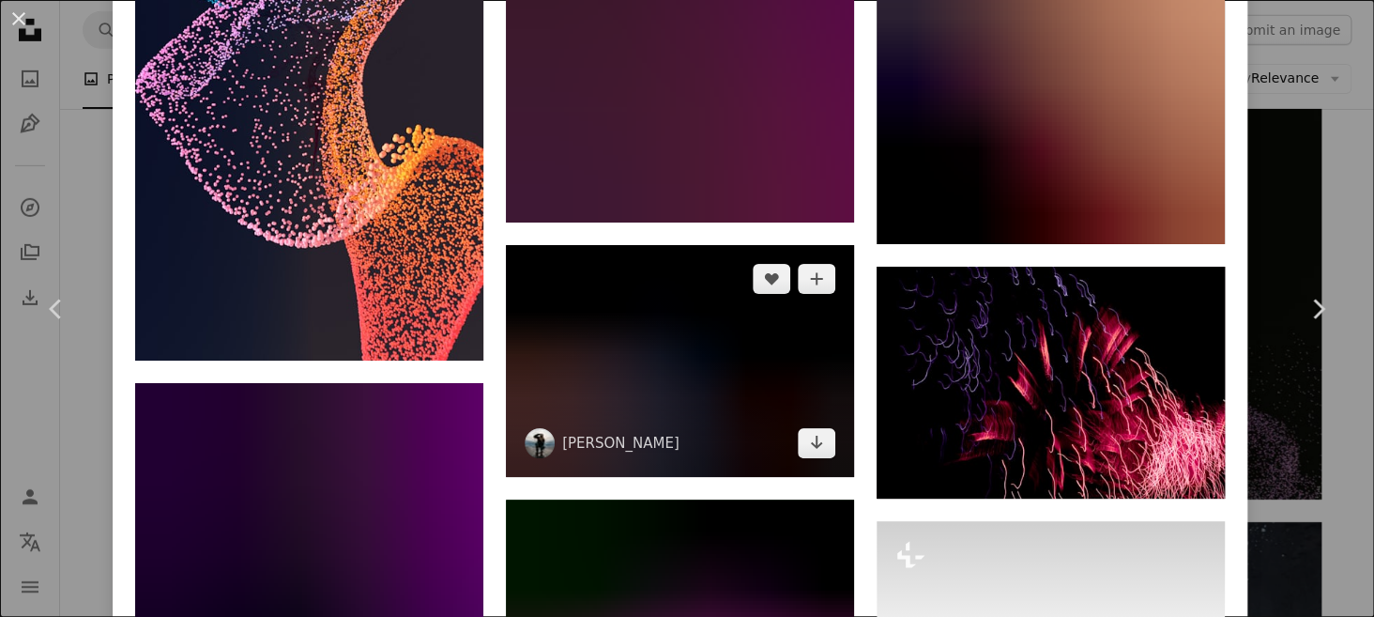
scroll to position [4816, 0]
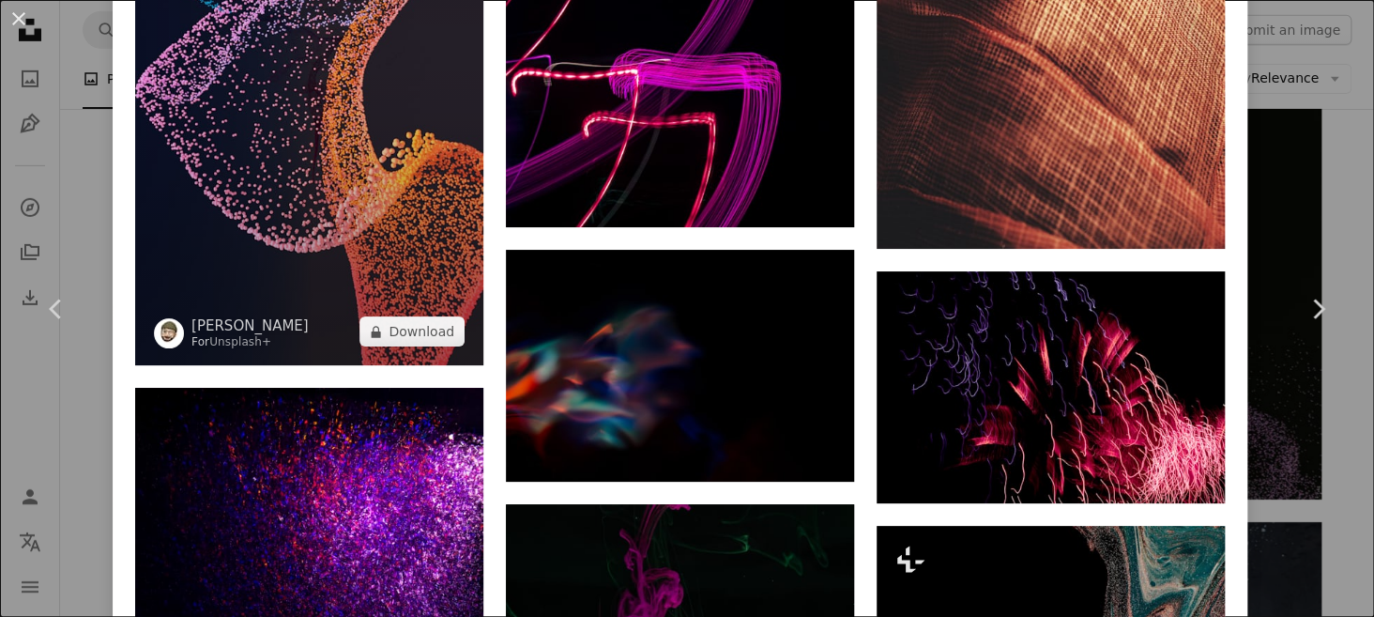
click at [387, 172] on img at bounding box center [309, 55] width 348 height 619
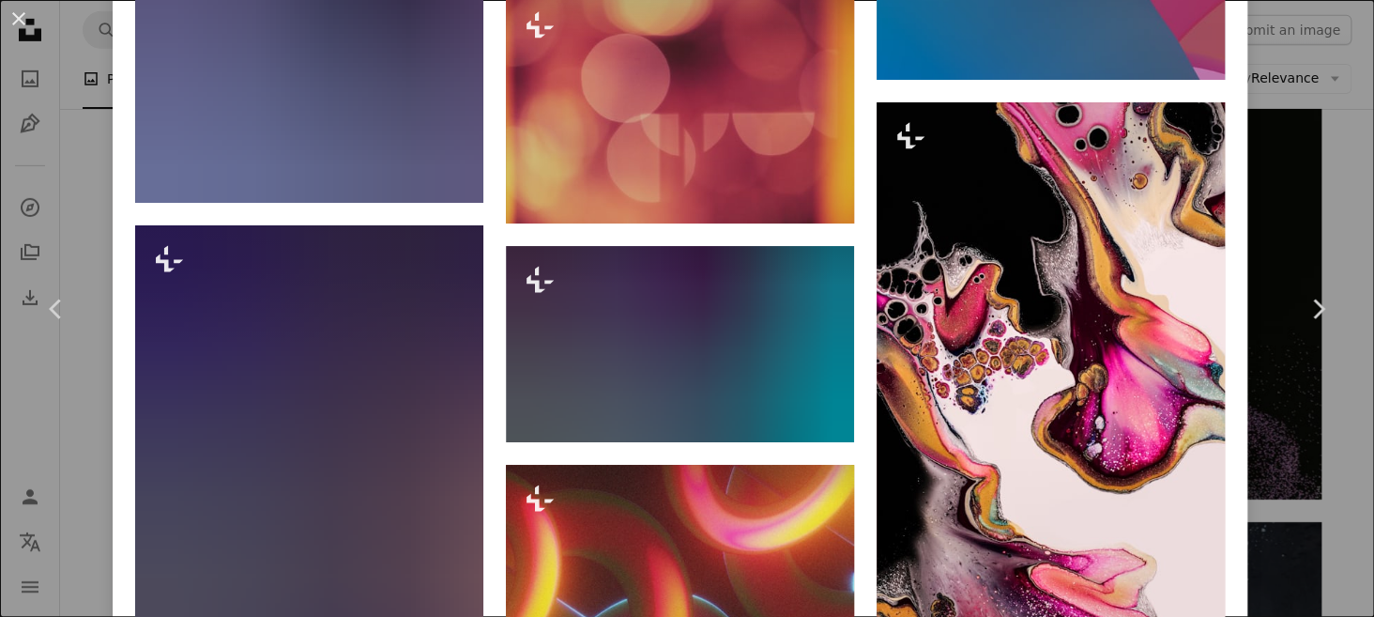
scroll to position [7509, 0]
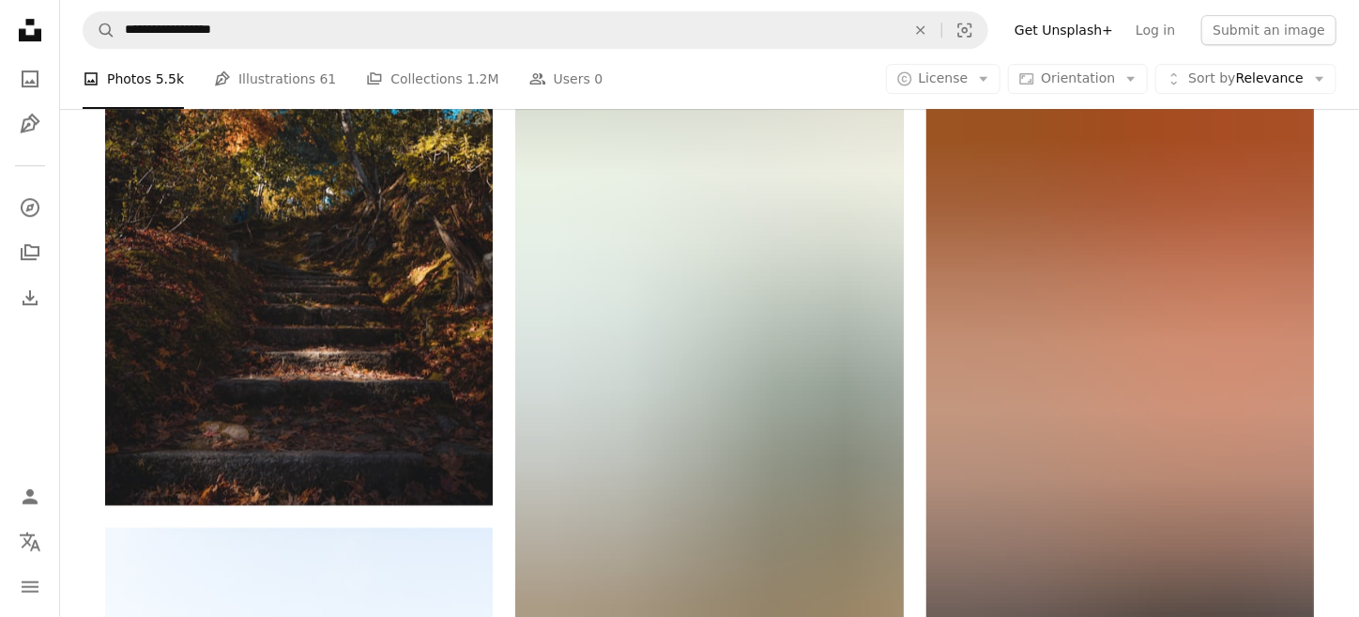
scroll to position [42633, 0]
